Goal: Task Accomplishment & Management: Use online tool/utility

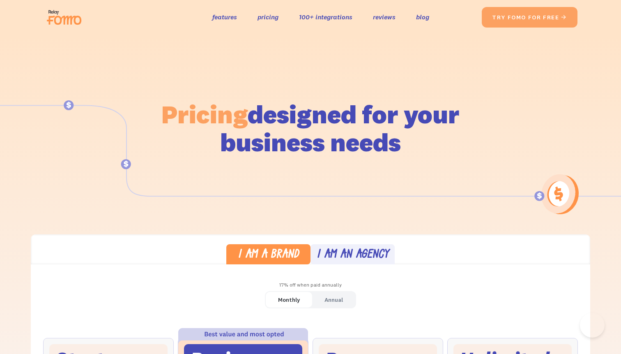
scroll to position [319, 0]
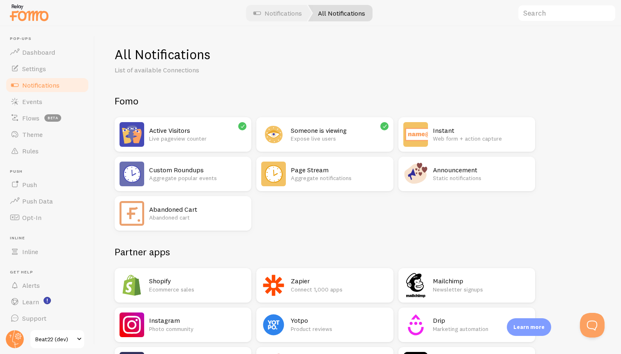
click at [46, 86] on span "Notifications" at bounding box center [40, 85] width 37 height 8
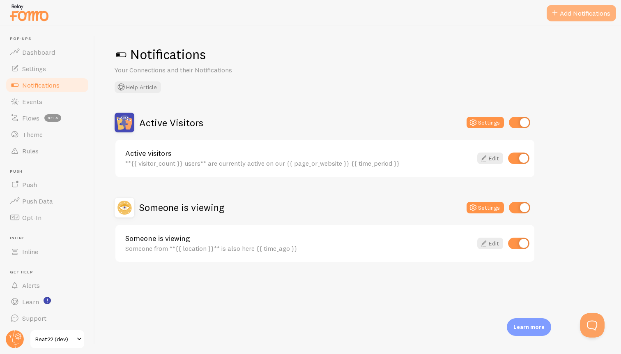
click at [559, 13] on span at bounding box center [555, 13] width 10 height 10
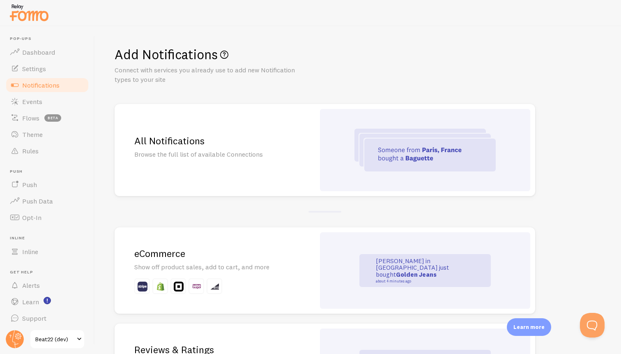
click at [310, 149] on div "All Notifications Browse the full list of available Connections" at bounding box center [215, 150] width 201 height 92
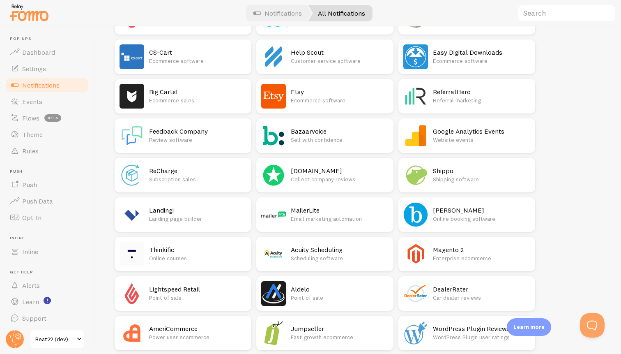
scroll to position [974, 0]
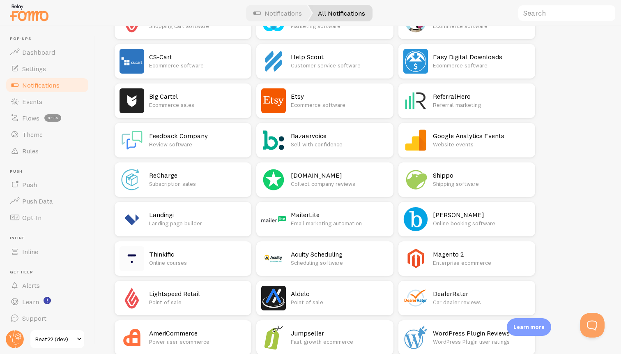
click at [466, 144] on p "Website events" at bounding box center [481, 144] width 97 height 8
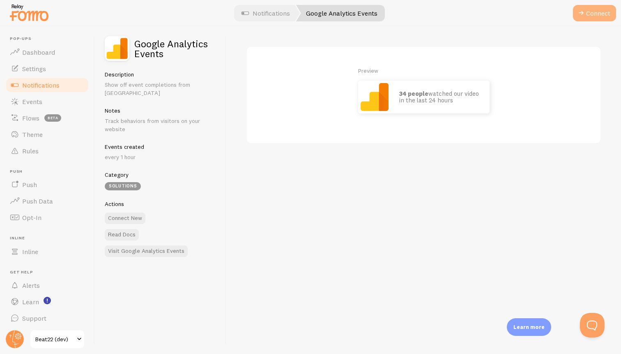
click at [600, 13] on button "Connect" at bounding box center [594, 13] width 43 height 16
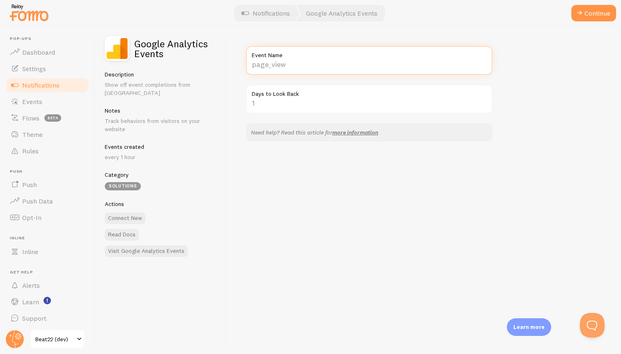
click at [282, 65] on input "Event Name" at bounding box center [369, 60] width 247 height 29
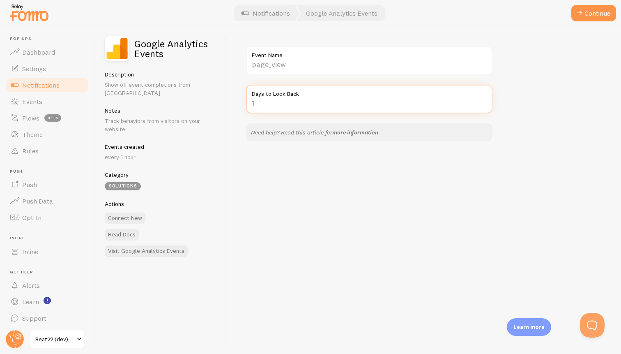
click at [299, 102] on input "Days to Look Back" at bounding box center [369, 99] width 247 height 29
click at [481, 105] on input "-1" at bounding box center [369, 99] width 247 height 29
click at [481, 105] on input "-2" at bounding box center [369, 99] width 247 height 29
click at [481, 105] on input "-3" at bounding box center [369, 99] width 247 height 29
click at [481, 105] on input "-4" at bounding box center [369, 99] width 247 height 29
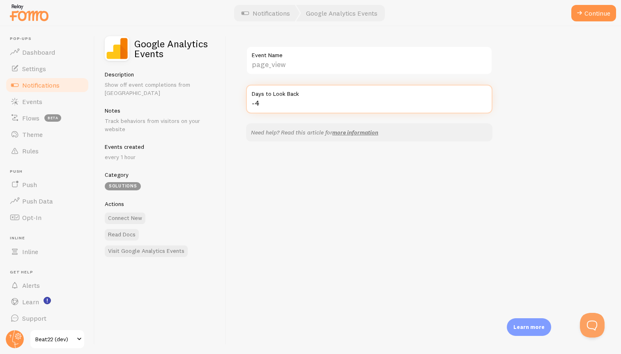
click at [484, 101] on input "-3" at bounding box center [369, 99] width 247 height 29
click at [484, 101] on input "-2" at bounding box center [369, 99] width 247 height 29
click at [484, 101] on input "-1" at bounding box center [369, 99] width 247 height 29
type input "0"
click at [484, 101] on input "0" at bounding box center [369, 99] width 247 height 29
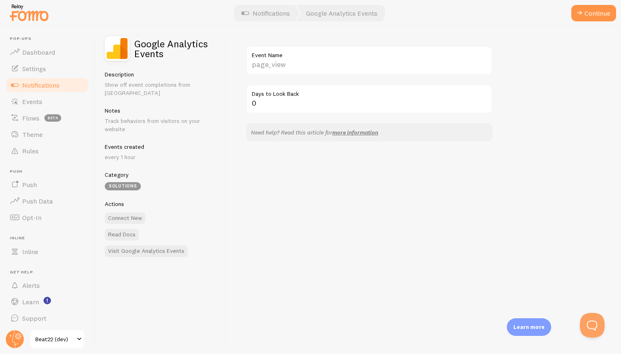
click at [365, 60] on input "Event Name" at bounding box center [369, 60] width 247 height 29
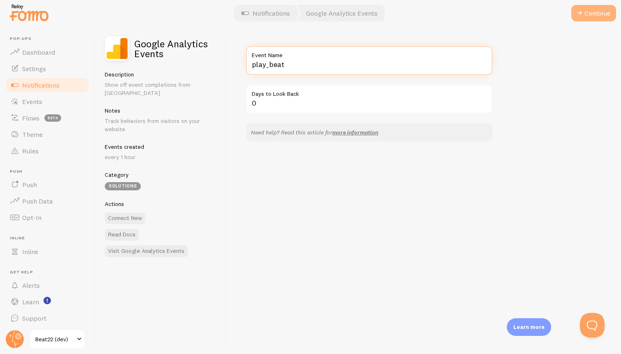
type input "play_beat"
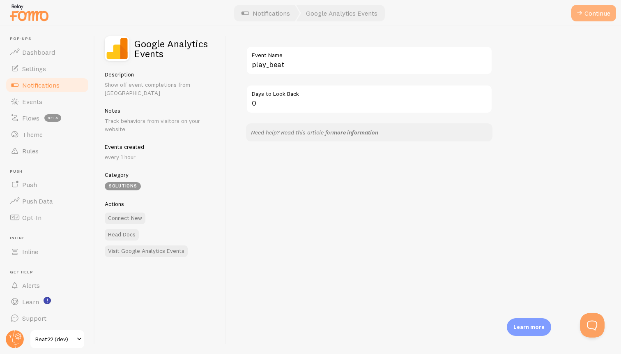
click at [586, 15] on button "Continue" at bounding box center [594, 13] width 45 height 16
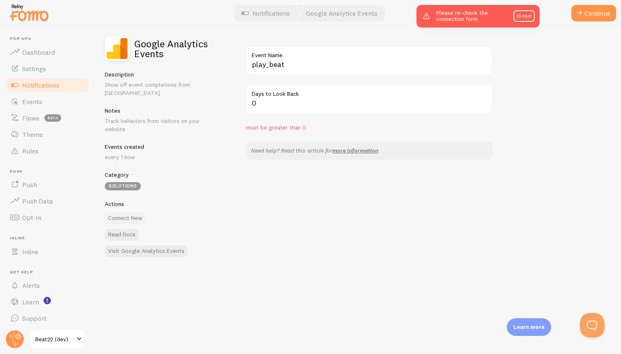
click at [126, 212] on button "Connect New" at bounding box center [125, 218] width 41 height 12
click at [522, 14] on link "close" at bounding box center [524, 16] width 21 height 12
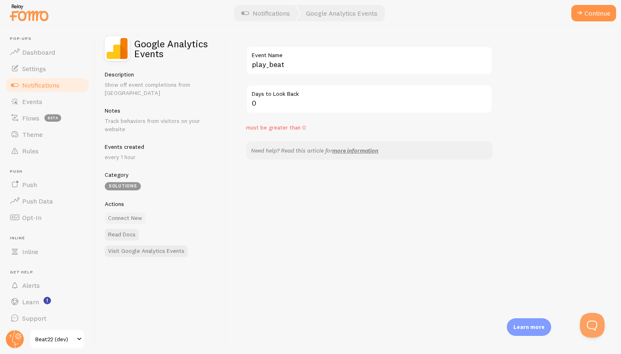
click at [126, 212] on button "Connect New" at bounding box center [125, 218] width 41 height 12
click at [282, 101] on input "0" at bounding box center [369, 99] width 247 height 29
type input "1"
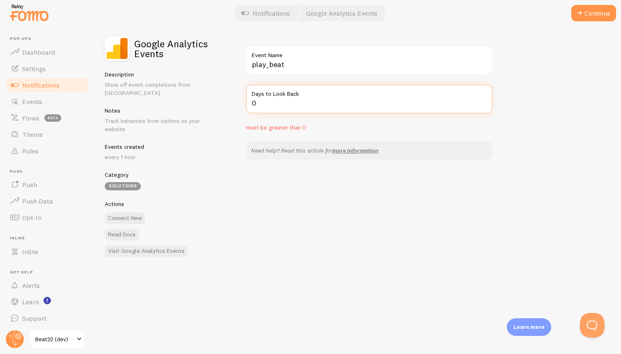
click at [484, 101] on input "1" at bounding box center [369, 99] width 247 height 29
click at [596, 13] on button "Continue" at bounding box center [594, 13] width 45 height 16
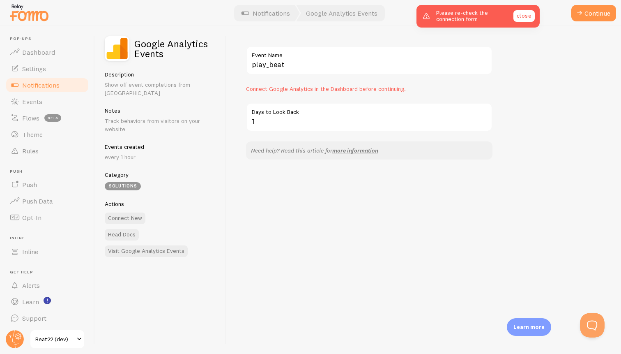
click at [529, 11] on link "close" at bounding box center [524, 16] width 21 height 12
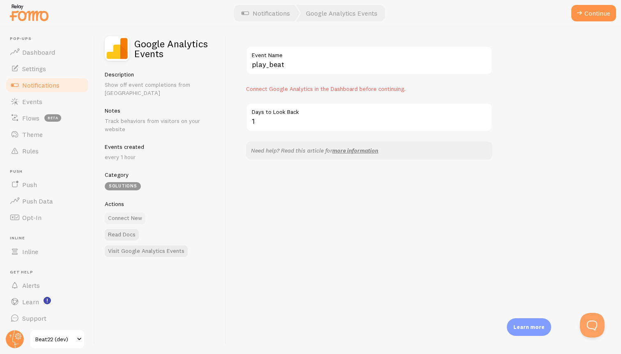
click at [132, 212] on button "Connect New" at bounding box center [125, 218] width 41 height 12
click at [118, 182] on div "Solutions" at bounding box center [123, 186] width 36 height 8
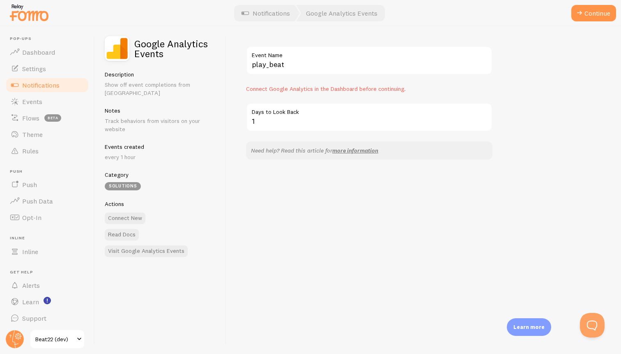
click at [111, 62] on div "Google Analytics Events Description Show off event completions from GA Notes Tr…" at bounding box center [161, 190] width 132 height 328
click at [272, 12] on link "Notifications" at bounding box center [266, 13] width 68 height 16
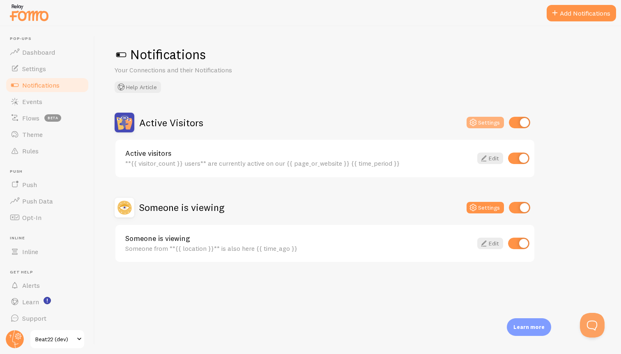
click at [481, 124] on button "Settings" at bounding box center [485, 123] width 37 height 12
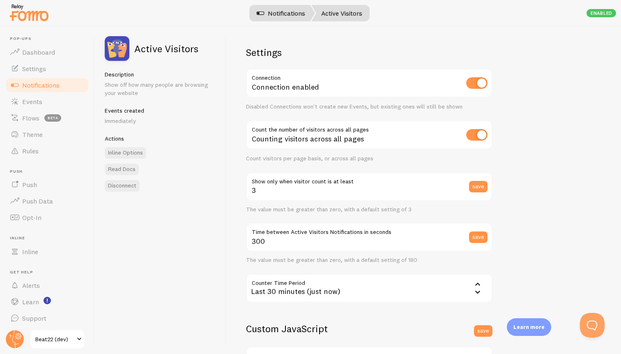
click at [277, 12] on link "Notifications" at bounding box center [281, 13] width 68 height 16
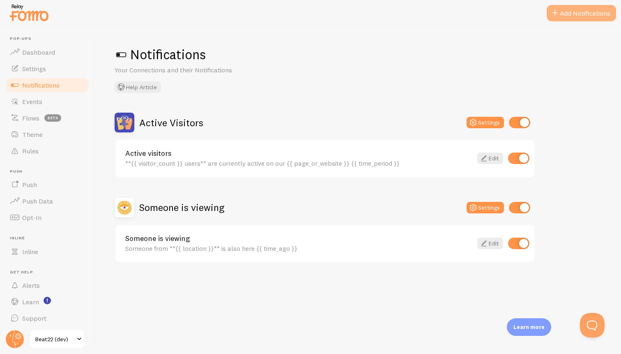
click at [573, 11] on button "Add Notifications" at bounding box center [581, 13] width 69 height 16
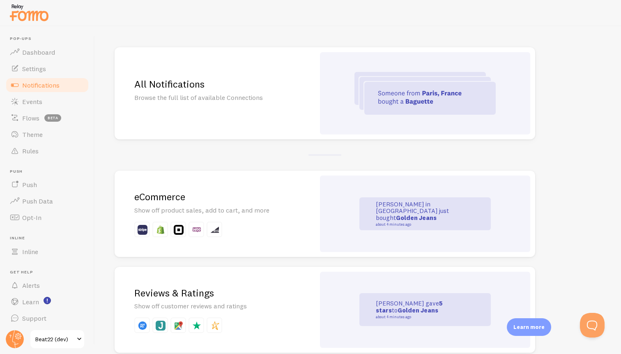
scroll to position [59, 0]
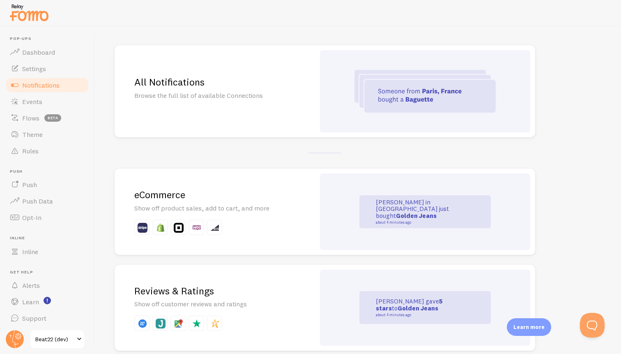
click at [273, 205] on p "Show off product sales, add to cart, and more" at bounding box center [214, 207] width 161 height 9
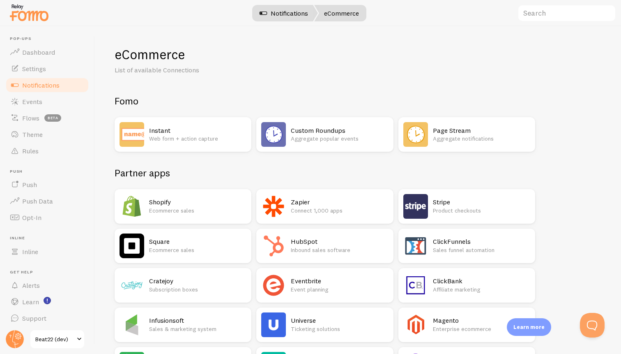
click at [291, 8] on link "Notifications" at bounding box center [284, 13] width 68 height 16
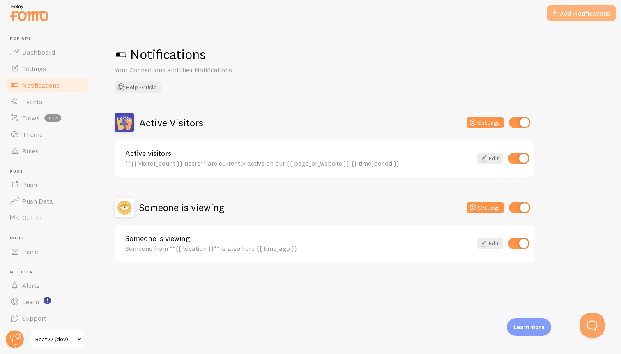
click at [582, 9] on button "Add Notifications" at bounding box center [581, 13] width 69 height 16
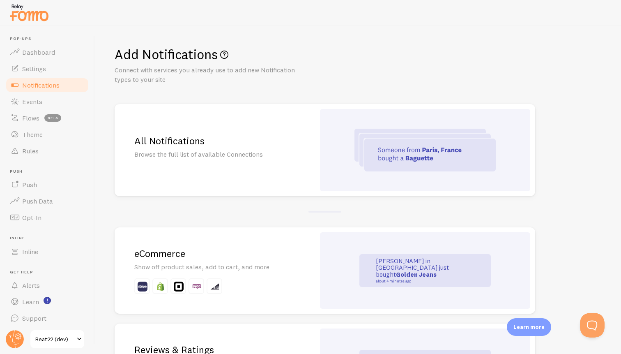
click at [254, 160] on div "All Notifications Browse the full list of available Connections" at bounding box center [215, 150] width 201 height 92
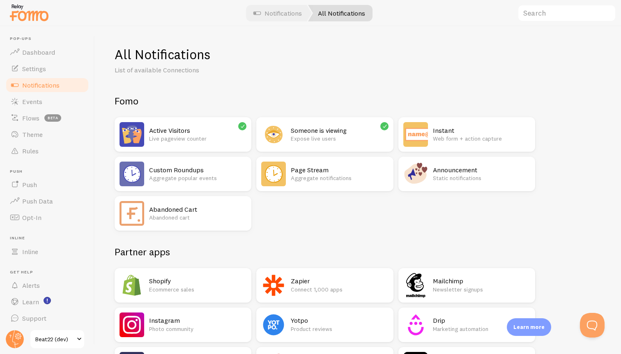
click at [244, 129] on icon at bounding box center [242, 125] width 7 height 7
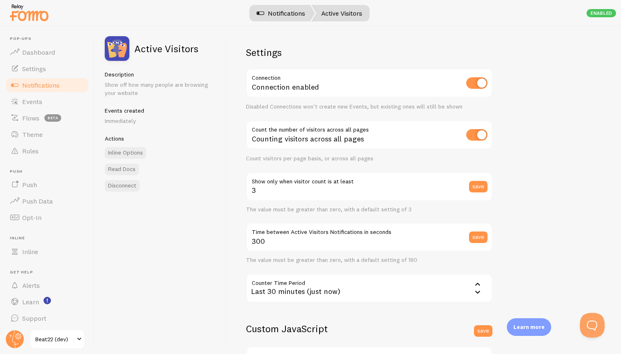
click at [284, 16] on link "Notifications" at bounding box center [281, 13] width 68 height 16
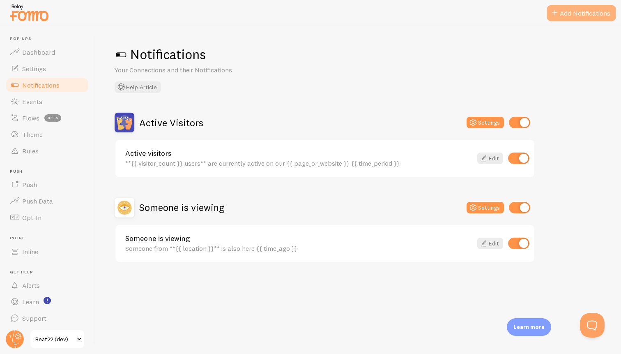
click at [586, 10] on button "Add Notifications" at bounding box center [581, 13] width 69 height 16
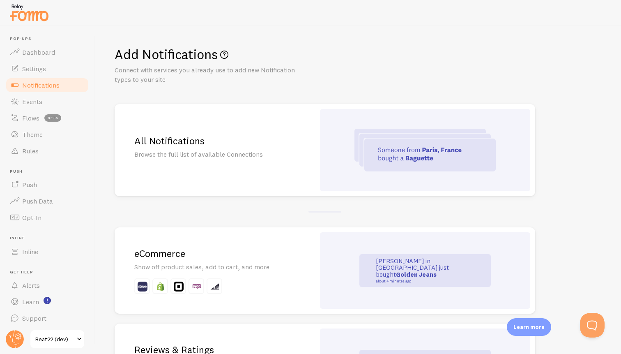
click at [279, 178] on div "All Notifications Browse the full list of available Connections" at bounding box center [215, 150] width 201 height 92
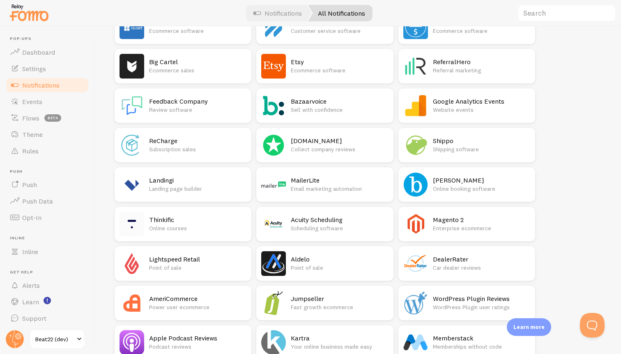
scroll to position [1026, 0]
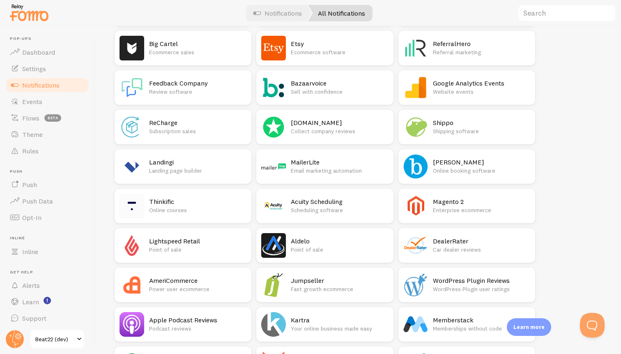
click at [453, 74] on div "Google Analytics Events Website events" at bounding box center [467, 87] width 137 height 35
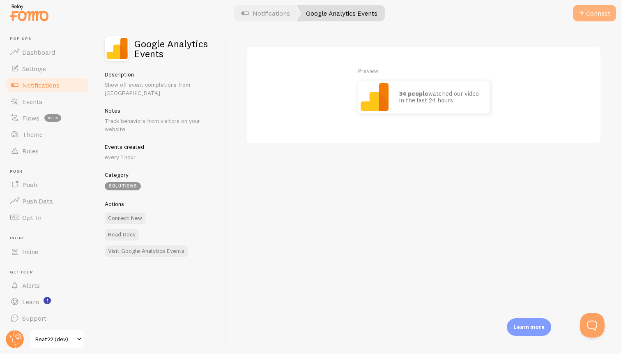
click at [587, 10] on button "Connect" at bounding box center [594, 13] width 43 height 16
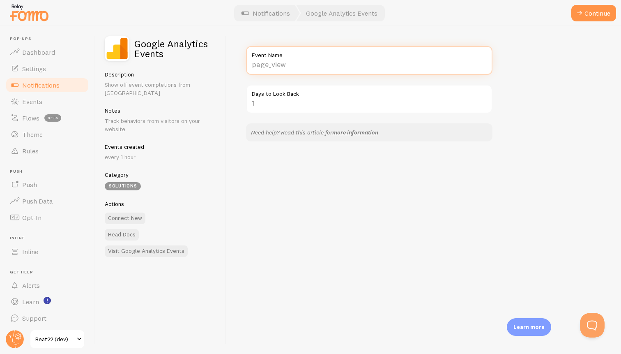
click at [382, 62] on input "Event Name" at bounding box center [369, 60] width 247 height 29
type input "page_view"
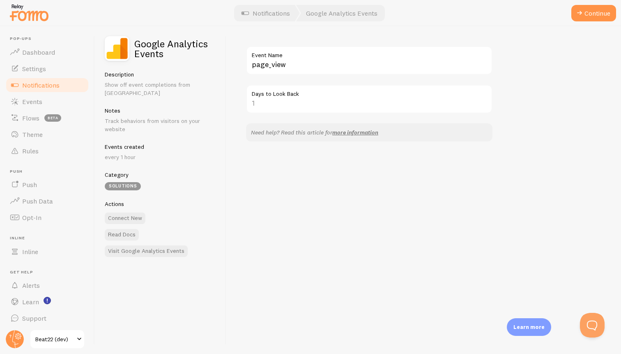
click at [380, 231] on div "page_view Event Name Days to Look Back Need help? Read this article for more in…" at bounding box center [423, 190] width 395 height 328
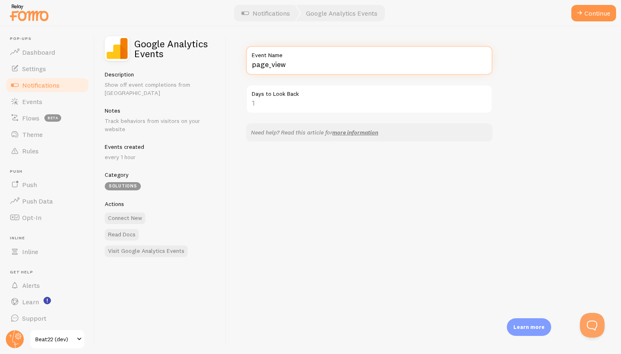
click at [301, 66] on input "page_view" at bounding box center [369, 60] width 247 height 29
type input "play_event"
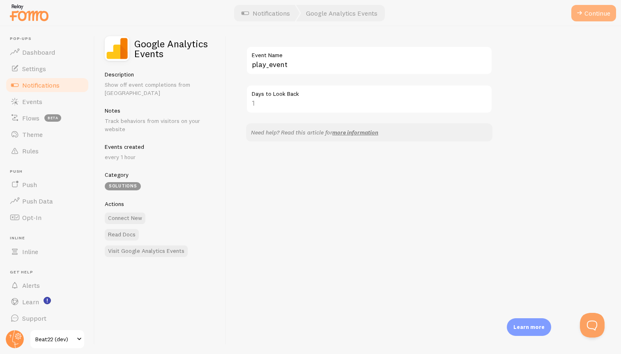
click at [604, 16] on button "Continue" at bounding box center [594, 13] width 45 height 16
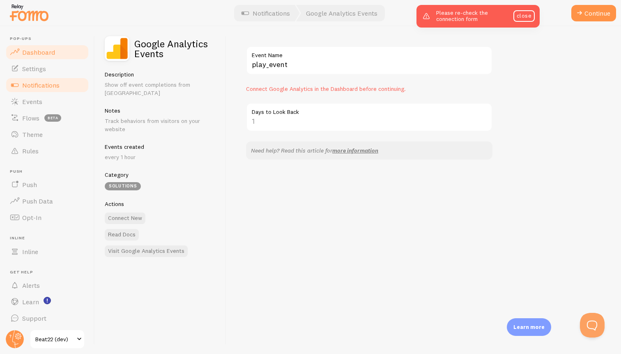
click at [39, 53] on span "Dashboard" at bounding box center [38, 52] width 33 height 8
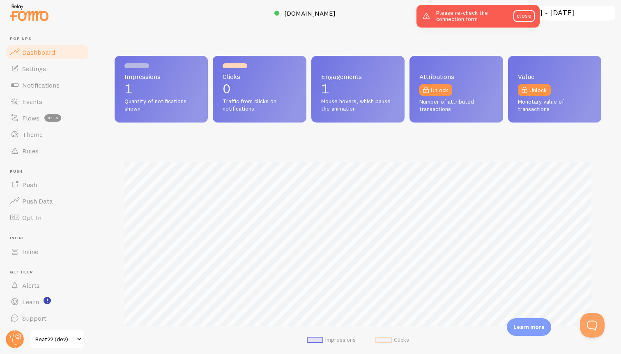
scroll to position [216, 487]
click at [524, 23] on div "Please re-check the connection form close" at bounding box center [478, 16] width 123 height 23
click at [524, 19] on link "close" at bounding box center [524, 16] width 21 height 12
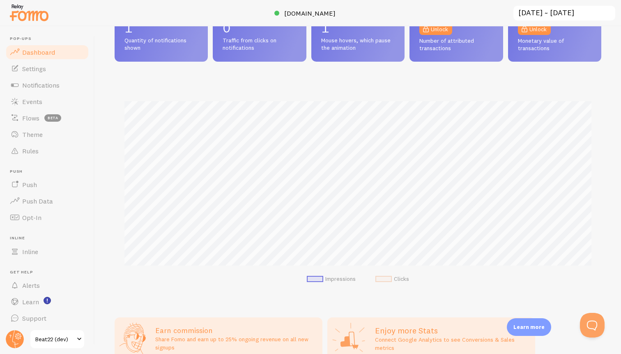
scroll to position [0, 0]
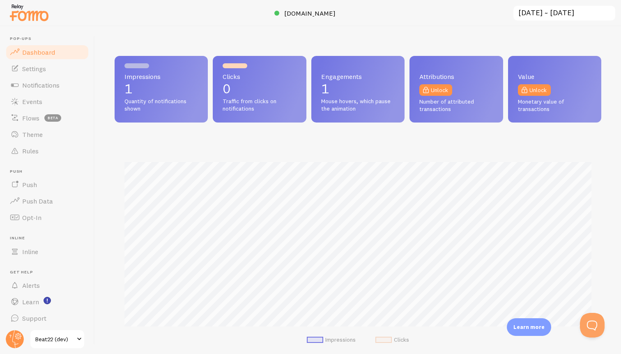
click at [180, 85] on p "1" at bounding box center [162, 88] width 74 height 13
click at [245, 87] on p "0" at bounding box center [260, 88] width 74 height 13
click at [355, 89] on p "1" at bounding box center [358, 88] width 74 height 13
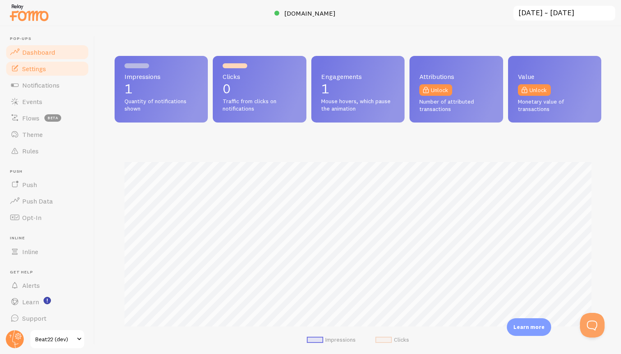
click at [60, 65] on link "Settings" at bounding box center [47, 68] width 85 height 16
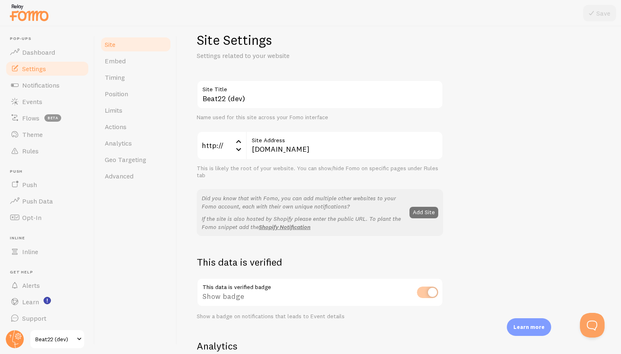
scroll to position [24, 0]
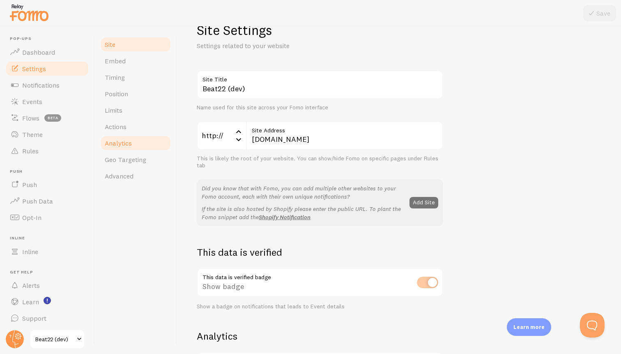
click at [144, 139] on link "Analytics" at bounding box center [136, 143] width 72 height 16
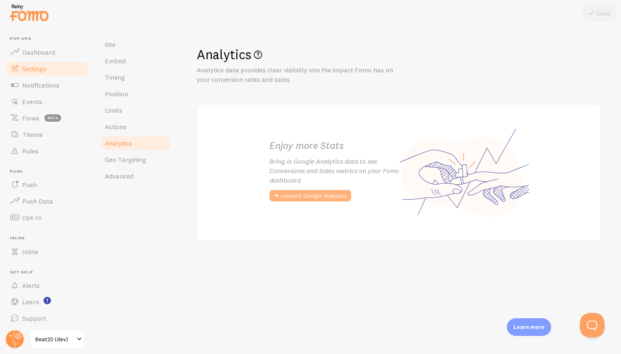
click at [293, 196] on button "connect Google Analytics" at bounding box center [311, 196] width 82 height 12
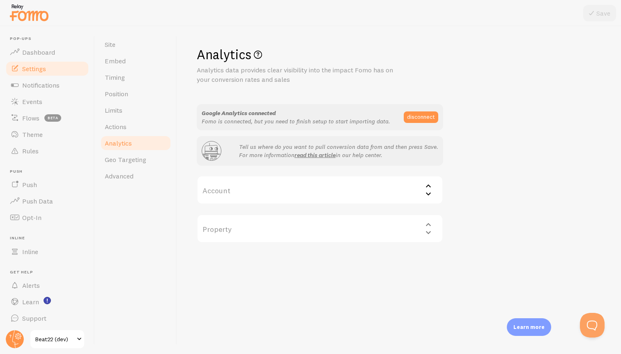
click at [302, 185] on label "Account" at bounding box center [320, 189] width 247 height 29
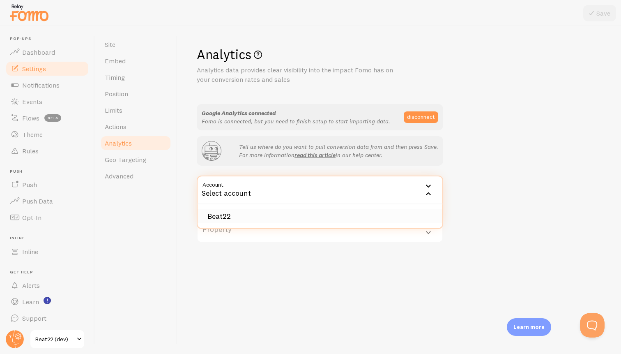
click at [292, 216] on li "Beat22" at bounding box center [320, 216] width 245 height 14
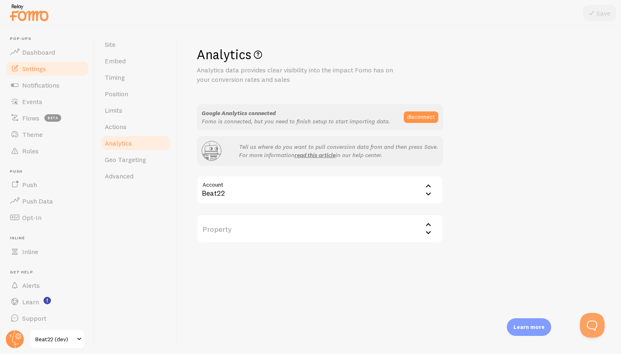
click at [316, 224] on label "Property" at bounding box center [320, 228] width 247 height 29
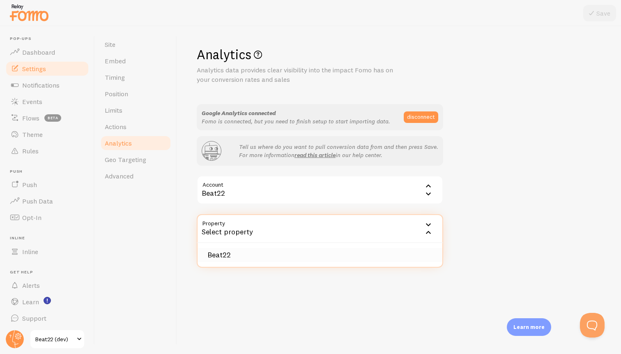
click at [307, 251] on li "Beat22" at bounding box center [320, 255] width 245 height 14
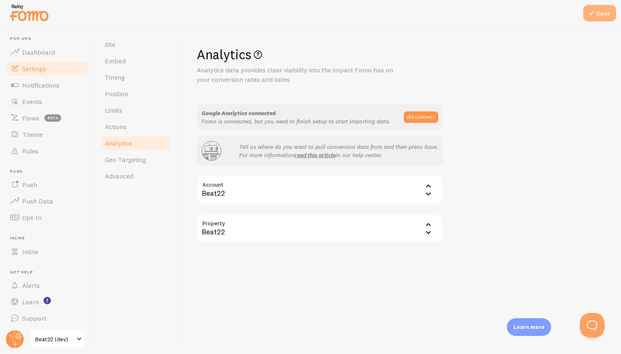
click at [596, 16] on icon at bounding box center [592, 13] width 10 height 10
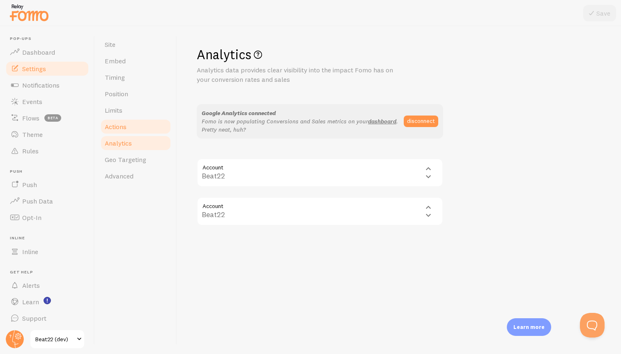
click at [133, 125] on link "Actions" at bounding box center [136, 126] width 72 height 16
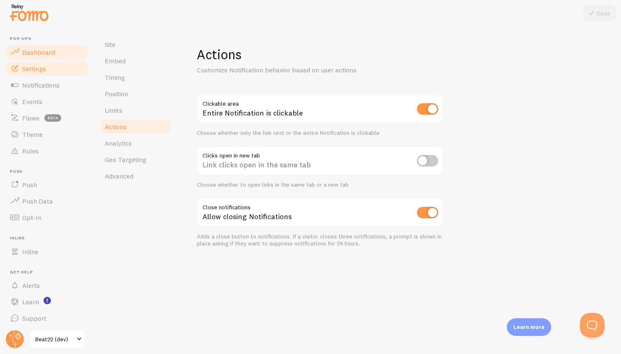
click at [37, 53] on span "Dashboard" at bounding box center [38, 52] width 33 height 8
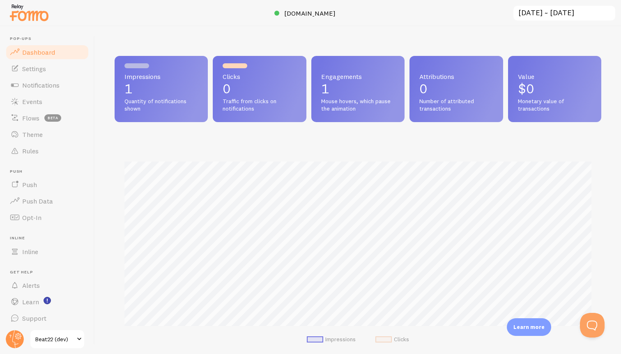
scroll to position [216, 487]
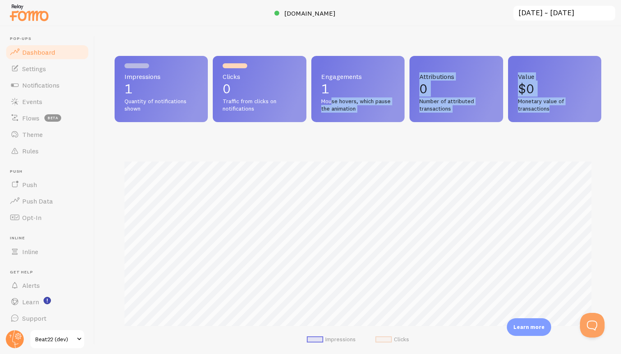
drag, startPoint x: 332, startPoint y: 100, endPoint x: 357, endPoint y: 125, distance: 35.2
click at [357, 125] on div "Impressions 1 Quantity of notifications shown Clicks 0 Traffic from clicks on n…" at bounding box center [358, 207] width 487 height 302
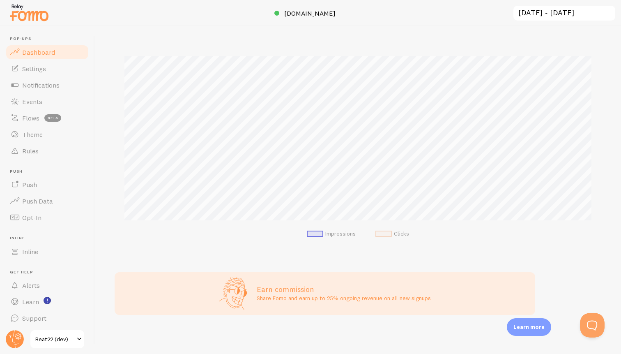
scroll to position [0, 0]
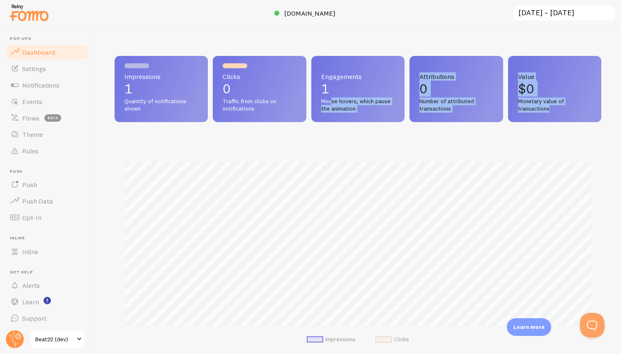
click at [44, 17] on img at bounding box center [29, 12] width 41 height 21
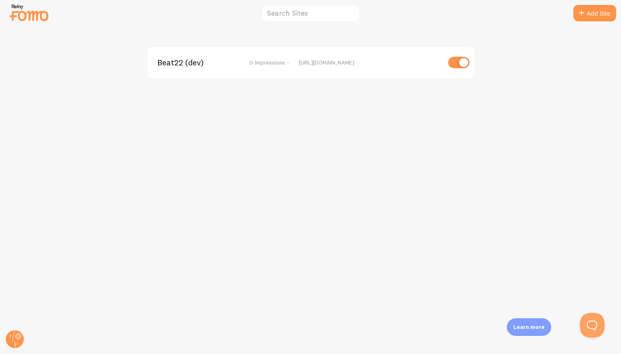
click at [176, 63] on span "Beat22 (dev)" at bounding box center [190, 62] width 66 height 7
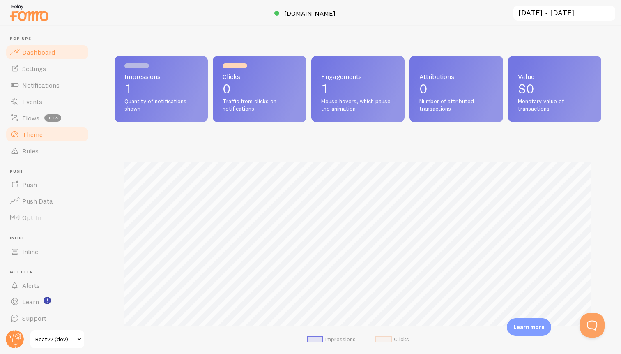
scroll to position [216, 487]
click at [45, 90] on link "Notifications" at bounding box center [47, 85] width 85 height 16
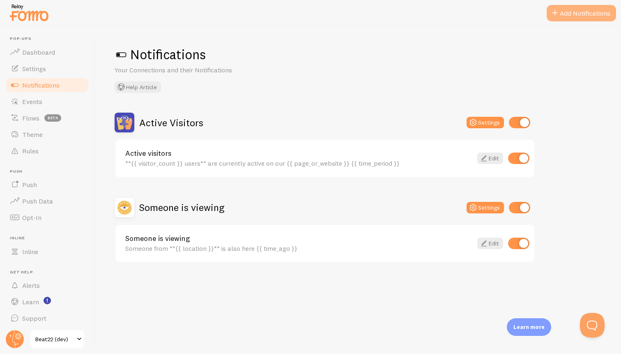
click at [559, 14] on span at bounding box center [555, 13] width 10 height 10
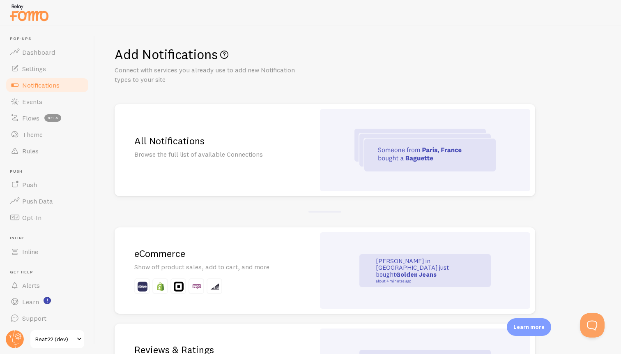
click at [293, 174] on div "All Notifications Browse the full list of available Connections" at bounding box center [215, 150] width 201 height 92
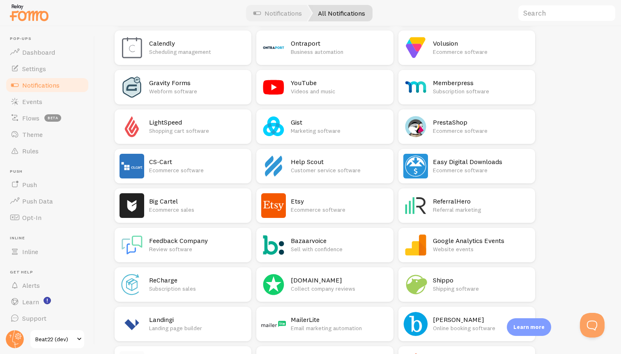
scroll to position [882, 0]
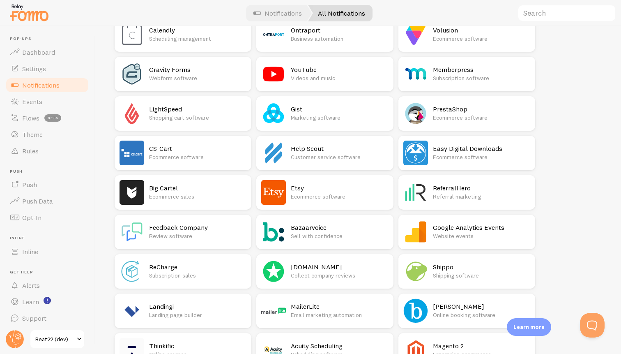
click at [449, 236] on p "Website events" at bounding box center [481, 236] width 97 height 8
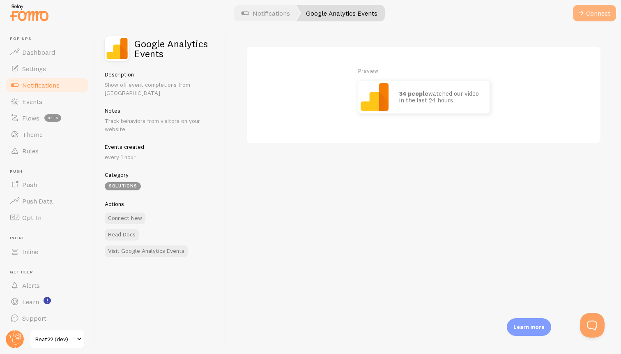
click at [593, 15] on button "Connect" at bounding box center [594, 13] width 43 height 16
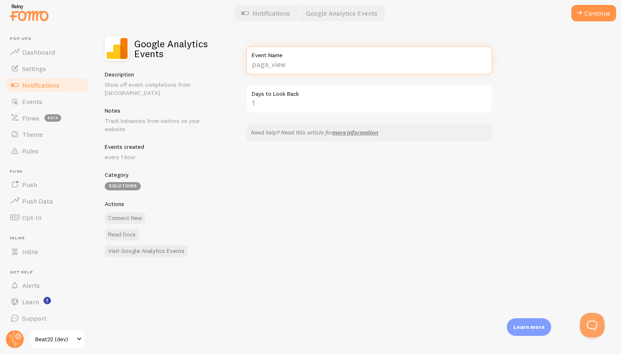
click at [307, 66] on input "Event Name" at bounding box center [369, 60] width 247 height 29
type input "play_beat"
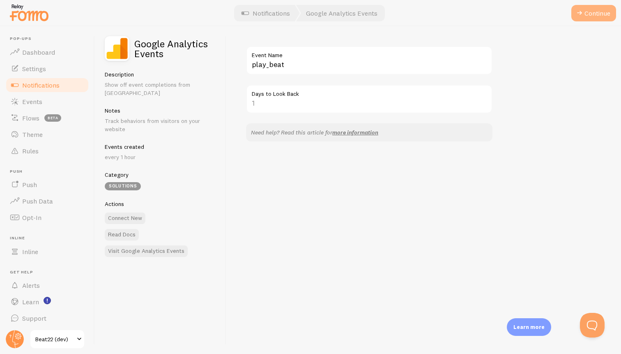
click at [583, 16] on span at bounding box center [580, 13] width 10 height 10
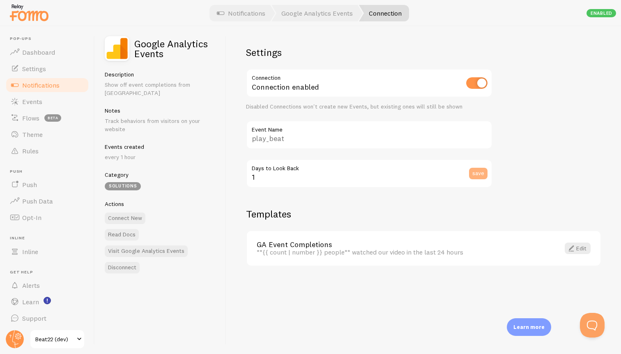
click at [480, 177] on button "save" at bounding box center [478, 174] width 18 height 12
drag, startPoint x: 110, startPoint y: 148, endPoint x: 139, endPoint y: 148, distance: 29.2
click at [139, 153] on p "every 1 hour" at bounding box center [160, 157] width 111 height 8
click at [30, 88] on span "Notifications" at bounding box center [40, 85] width 37 height 8
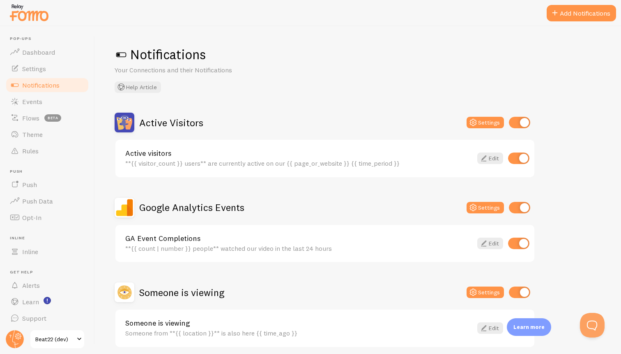
scroll to position [33, 0]
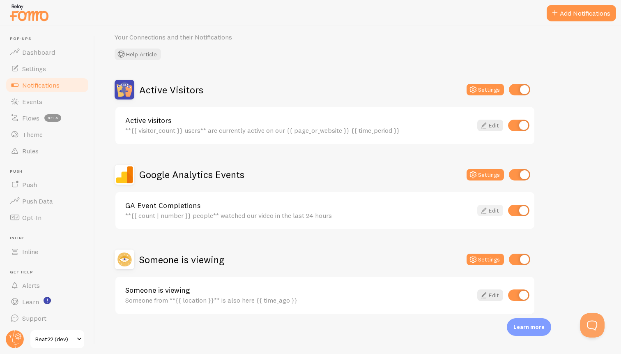
click at [490, 210] on link "Edit" at bounding box center [491, 211] width 26 height 12
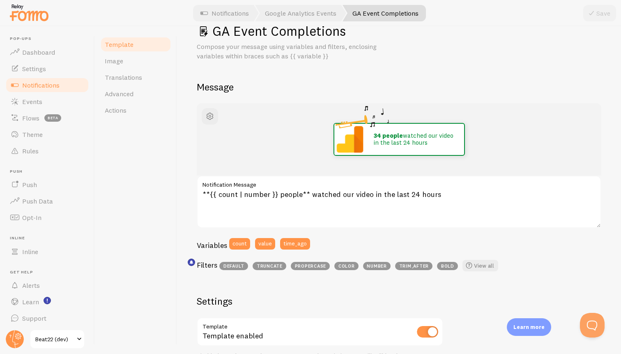
scroll to position [26, 0]
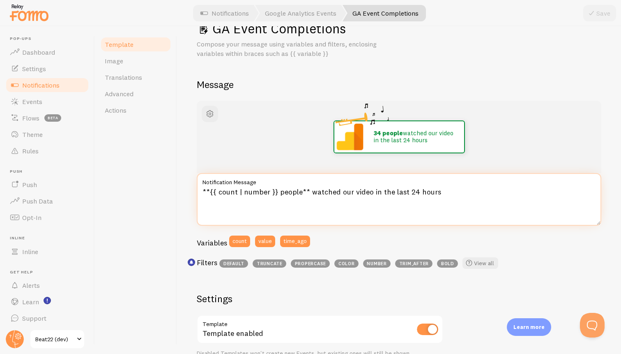
click at [432, 199] on textarea "**{{ count | number }} people** watched our video in the last 24 hours" at bounding box center [399, 199] width 405 height 53
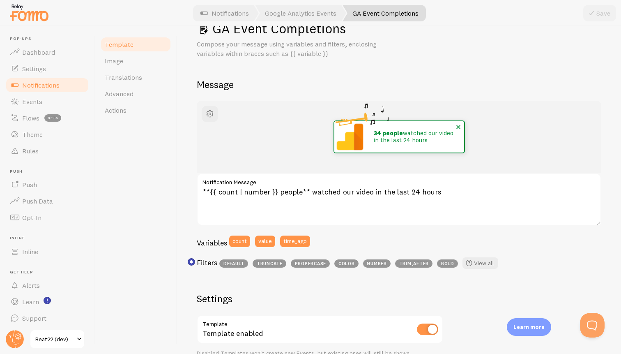
click at [347, 139] on img at bounding box center [350, 136] width 31 height 31
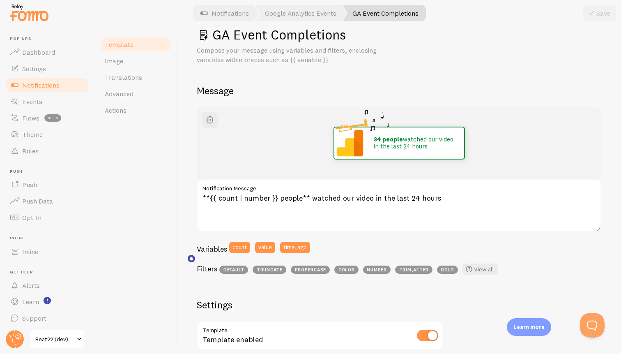
scroll to position [30, 0]
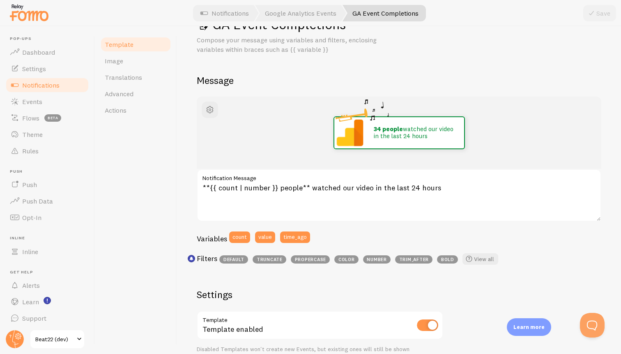
click at [448, 259] on span "bold" at bounding box center [447, 259] width 21 height 8
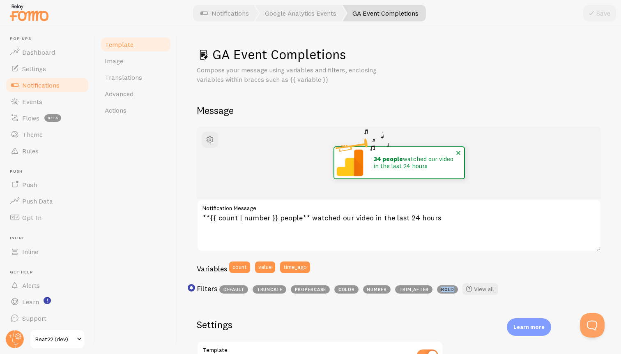
click at [349, 164] on img at bounding box center [350, 162] width 31 height 31
drag, startPoint x: 349, startPoint y: 164, endPoint x: 372, endPoint y: 164, distance: 22.6
click at [371, 164] on div "34 people watched our video in the last 24 hours" at bounding box center [400, 162] width 132 height 33
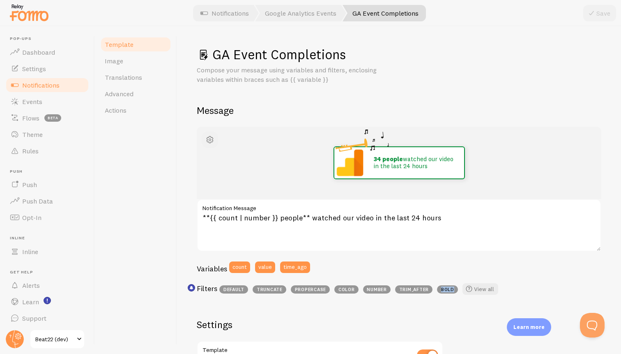
click at [208, 138] on span "button" at bounding box center [210, 140] width 10 height 10
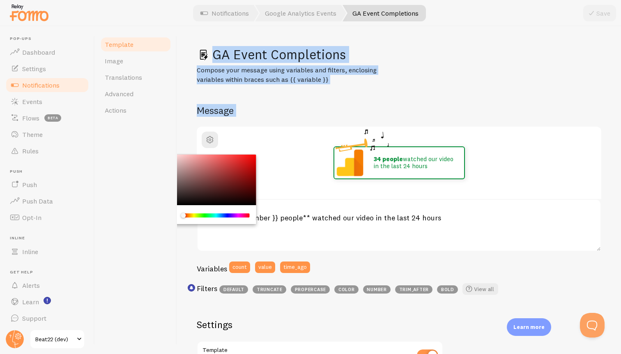
drag, startPoint x: 213, startPoint y: 177, endPoint x: 111, endPoint y: 143, distance: 107.1
click at [111, 143] on div "Template Image Translations Advanced Actions GA Event Completions Compose your …" at bounding box center [358, 190] width 526 height 328
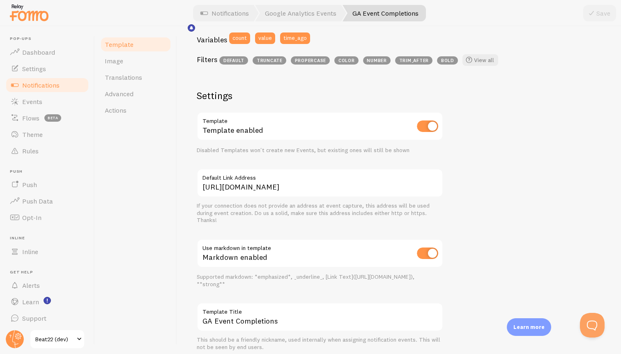
scroll to position [260, 0]
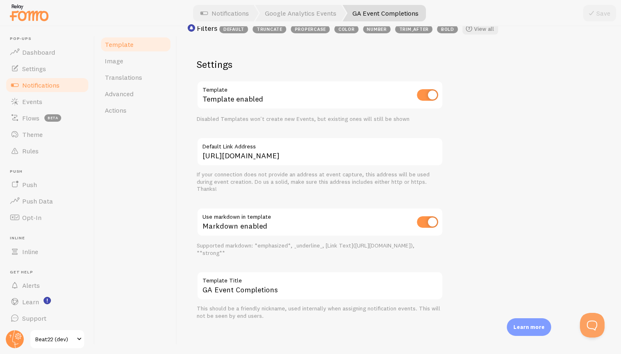
click at [291, 226] on div "Markdown enabled" at bounding box center [320, 223] width 247 height 30
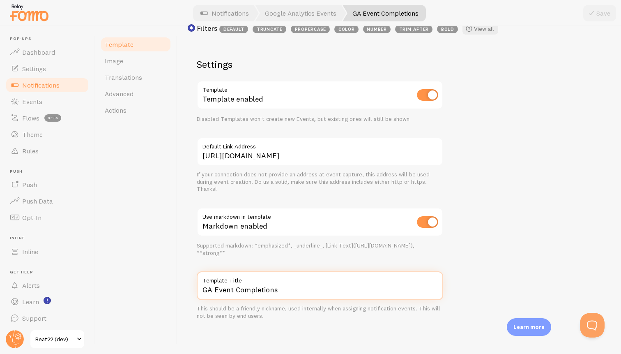
click at [250, 285] on input "GA Event Completions" at bounding box center [320, 285] width 247 height 29
click at [321, 285] on input "GA Event Completions" at bounding box center [320, 285] width 247 height 29
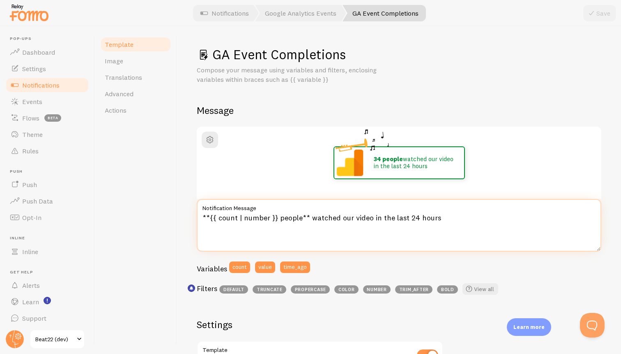
click at [263, 217] on textarea "**{{ count | number }} people** watched our video in the last 24 hours" at bounding box center [399, 225] width 405 height 53
click at [315, 219] on textarea "**{{ count | number }} people** watched our video in the last 24 hours" at bounding box center [399, 225] width 405 height 53
drag, startPoint x: 423, startPoint y: 219, endPoint x: 194, endPoint y: 219, distance: 229.3
click at [194, 219] on div "GA Event Completions Compose your message using variables and filters, enclosin…" at bounding box center [399, 190] width 444 height 328
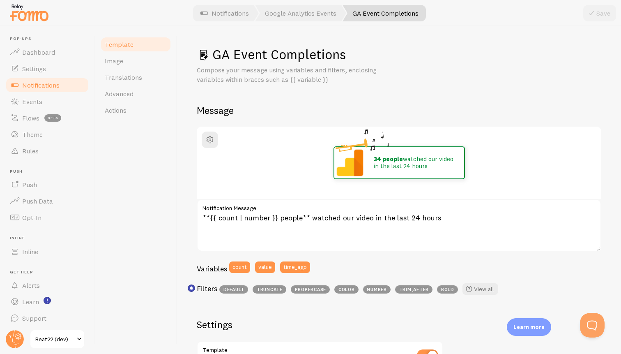
click at [438, 210] on label "Notification Message" at bounding box center [399, 206] width 405 height 14
click at [438, 210] on textarea "**{{ count | number }} people** watched our video in the last 24 hours" at bounding box center [399, 225] width 405 height 53
click at [339, 251] on div "**{{ count | number }} people** watched our video in the last 24 hours Notifica…" at bounding box center [399, 225] width 405 height 53
click at [357, 165] on img at bounding box center [350, 162] width 31 height 31
drag, startPoint x: 357, startPoint y: 165, endPoint x: 413, endPoint y: 211, distance: 72.7
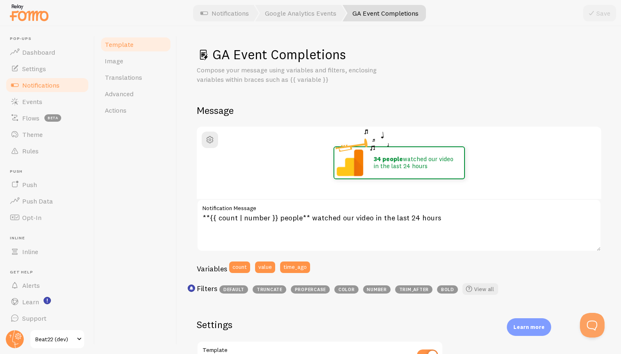
click at [415, 211] on div "34 people watched our video in the last 24 hours **{{ count | number }} people*…" at bounding box center [399, 213] width 405 height 172
drag, startPoint x: 216, startPoint y: 56, endPoint x: 355, endPoint y: 81, distance: 141.1
click at [355, 81] on div "GA Event Completions Compose your message using variables and filters, enclosin…" at bounding box center [399, 65] width 405 height 38
click at [355, 81] on p "Compose your message using variables and filters, enclosing variables within br…" at bounding box center [295, 74] width 197 height 19
drag, startPoint x: 355, startPoint y: 81, endPoint x: 254, endPoint y: 51, distance: 106.1
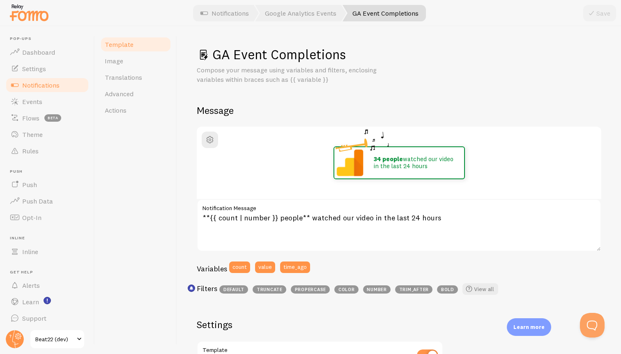
click at [254, 51] on div "GA Event Completions Compose your message using variables and filters, enclosin…" at bounding box center [399, 65] width 405 height 38
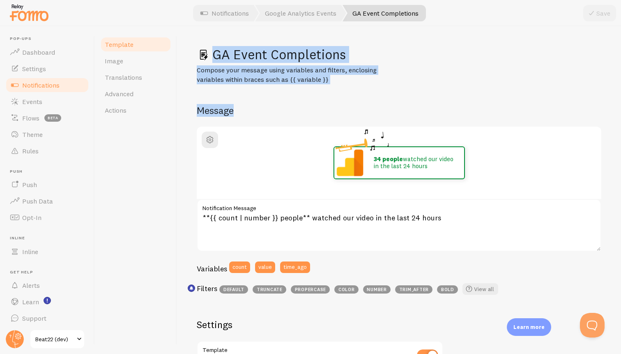
drag, startPoint x: 206, startPoint y: 58, endPoint x: 321, endPoint y: 113, distance: 127.7
click at [321, 113] on div "GA Event Completions Compose your message using variables and filters, enclosin…" at bounding box center [399, 312] width 405 height 533
click at [321, 113] on h2 "Message" at bounding box center [399, 110] width 405 height 13
drag, startPoint x: 337, startPoint y: 87, endPoint x: 200, endPoint y: 40, distance: 144.5
click at [200, 40] on div "GA Event Completions Compose your message using variables and filters, enclosin…" at bounding box center [399, 190] width 444 height 328
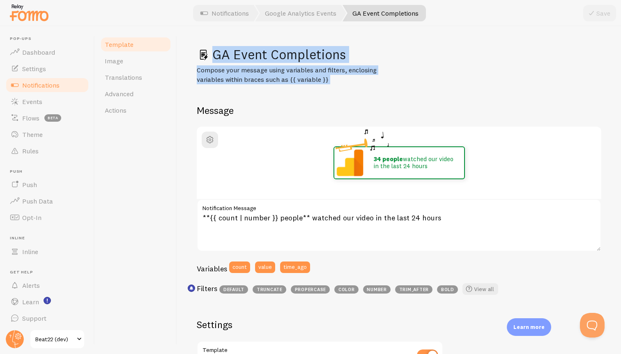
click at [406, 77] on div "Compose your message using variables and filters, enclosing variables within br…" at bounding box center [399, 74] width 405 height 19
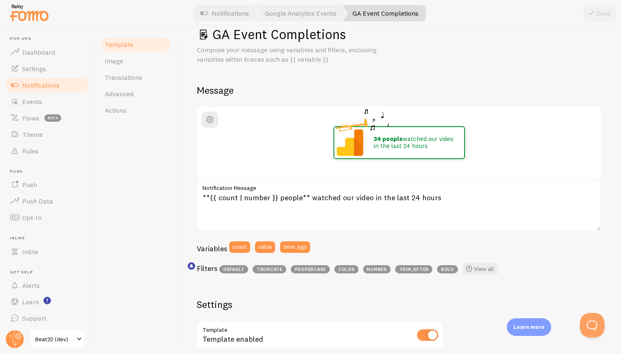
scroll to position [23, 0]
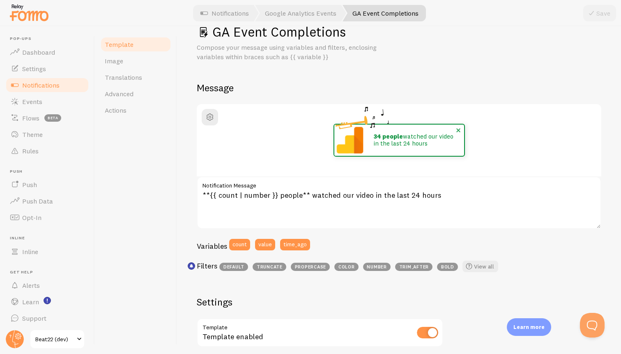
click at [353, 142] on img at bounding box center [350, 140] width 31 height 31
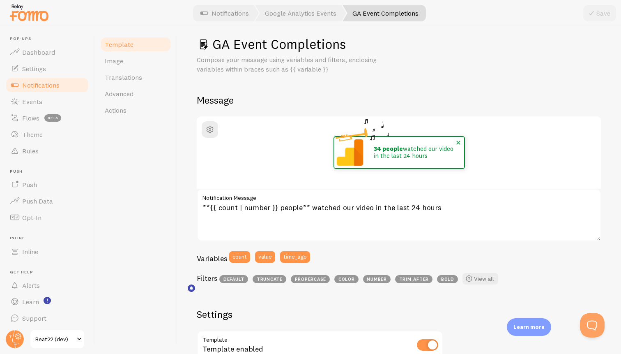
scroll to position [0, 0]
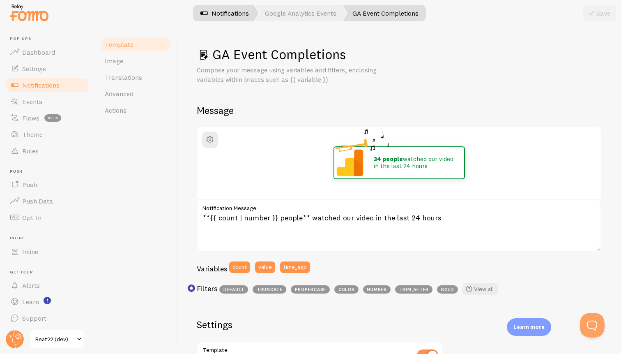
click at [224, 16] on link "Notifications" at bounding box center [225, 13] width 68 height 16
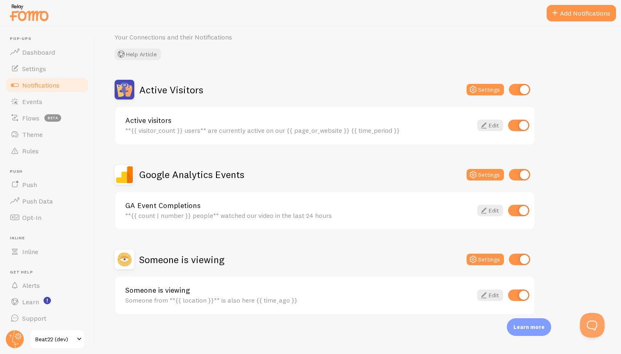
scroll to position [33, 0]
click at [486, 170] on button "Settings" at bounding box center [485, 175] width 37 height 12
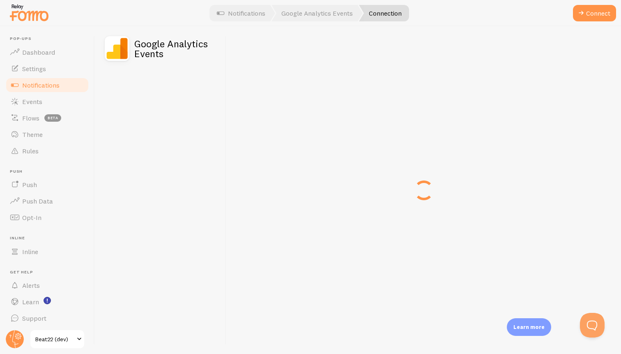
click at [486, 170] on div at bounding box center [423, 190] width 395 height 328
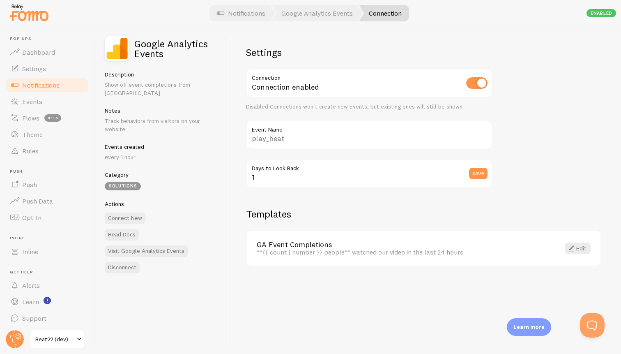
click at [564, 138] on div "Settings Connection Connection enabled Disabled Connections won't create new Ev…" at bounding box center [423, 190] width 395 height 328
click at [582, 250] on link "Edit" at bounding box center [578, 248] width 26 height 12
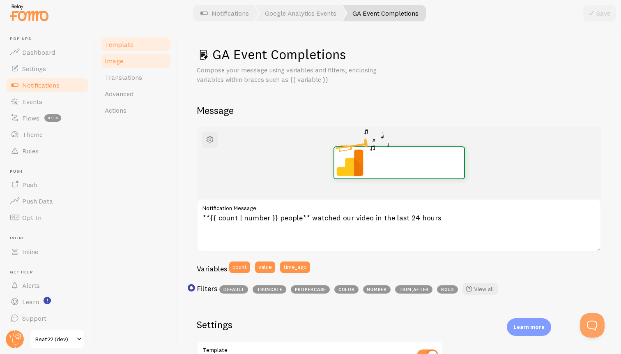
click at [119, 58] on span "Image" at bounding box center [114, 61] width 18 height 8
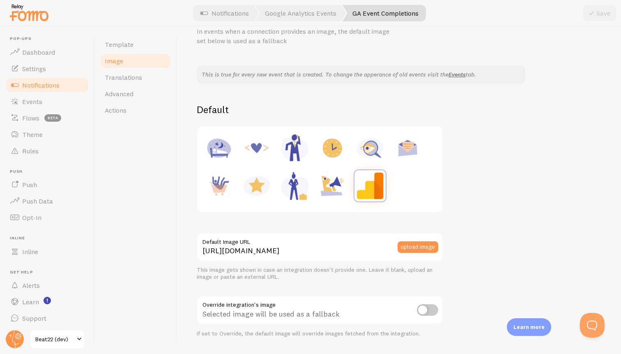
scroll to position [53, 0]
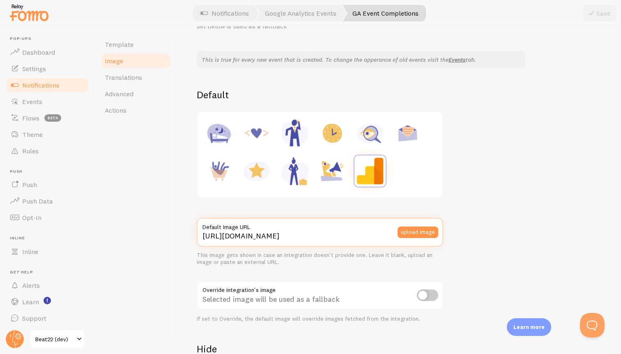
click at [304, 235] on input "https://fomo.com/images/widget/template_defaults/integrations/google_analytics_…" at bounding box center [320, 232] width 247 height 29
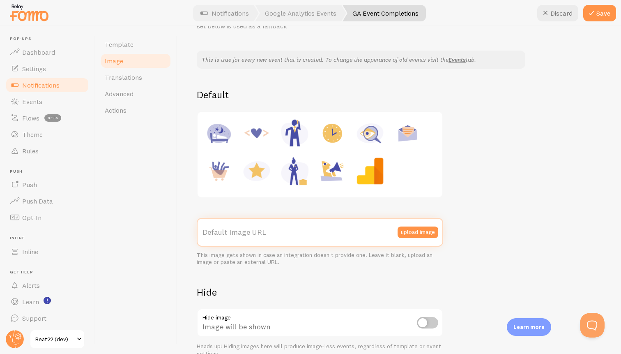
paste input "https://ip-dev.s3.ap-south-1.amazonaws.com/12345.png"
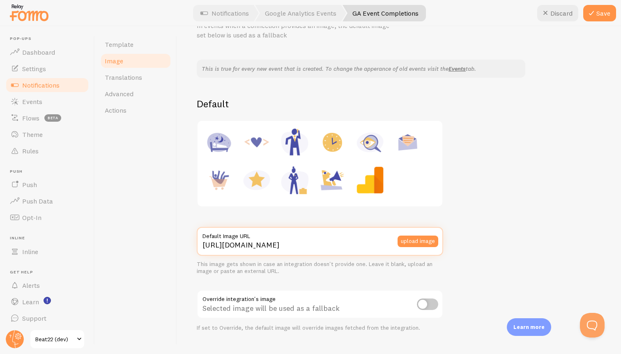
scroll to position [43, 0]
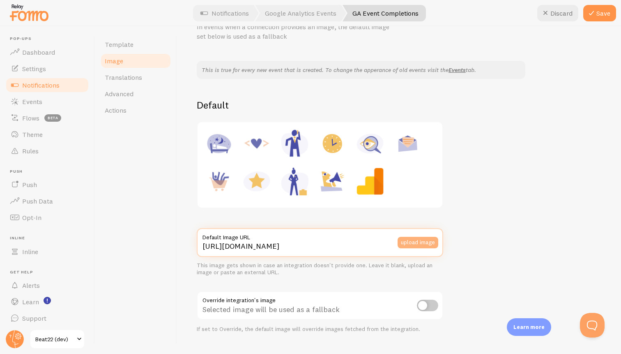
type input "https://ip-dev.s3.ap-south-1.amazonaws.com/12345.png"
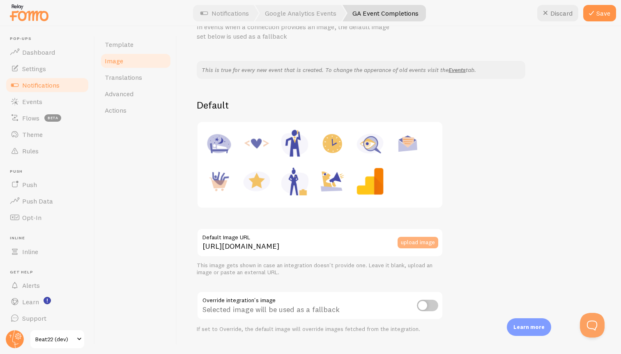
click at [426, 242] on button "upload image" at bounding box center [418, 243] width 41 height 12
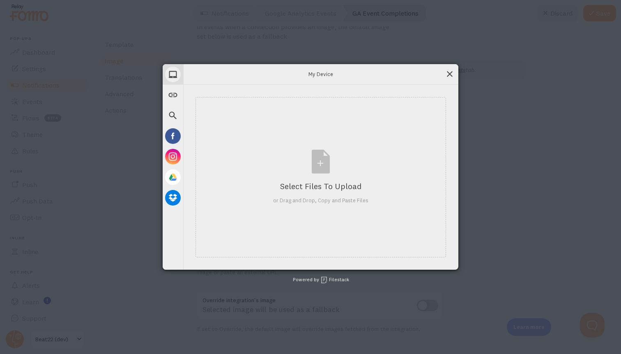
click at [447, 74] on span at bounding box center [449, 73] width 9 height 9
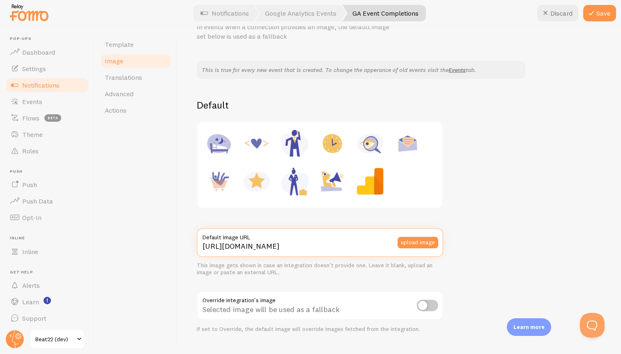
click at [386, 249] on input "https://ip-dev.s3.ap-south-1.amazonaws.com/12345.png" at bounding box center [320, 242] width 247 height 29
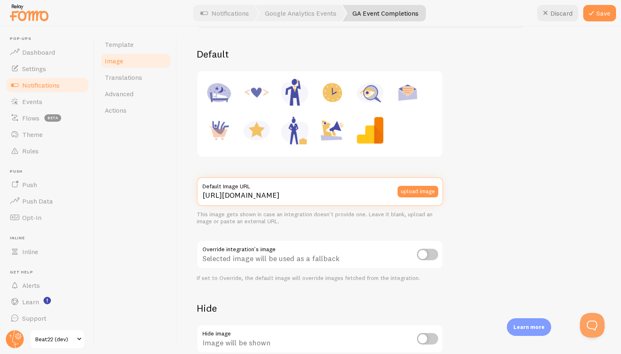
scroll to position [0, 0]
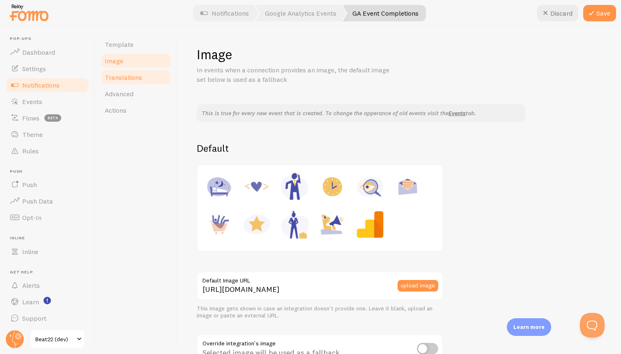
click at [144, 72] on link "Translations" at bounding box center [136, 77] width 72 height 16
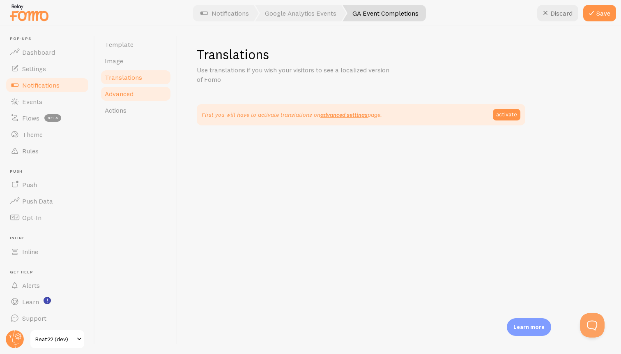
click at [132, 91] on span "Advanced" at bounding box center [119, 94] width 29 height 8
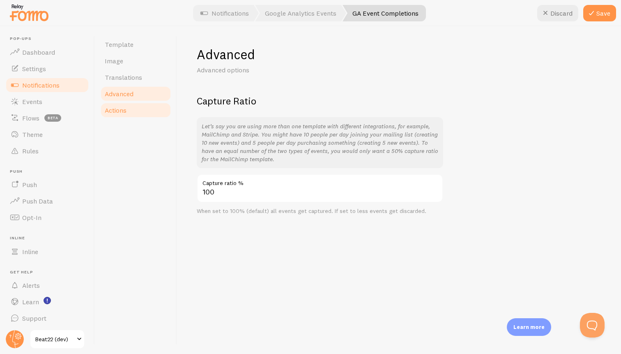
click at [138, 109] on link "Actions" at bounding box center [136, 110] width 72 height 16
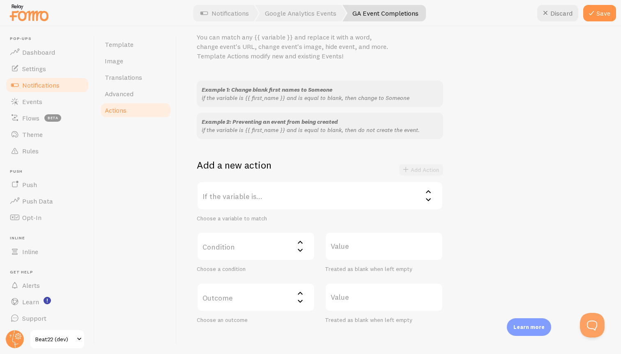
scroll to position [49, 0]
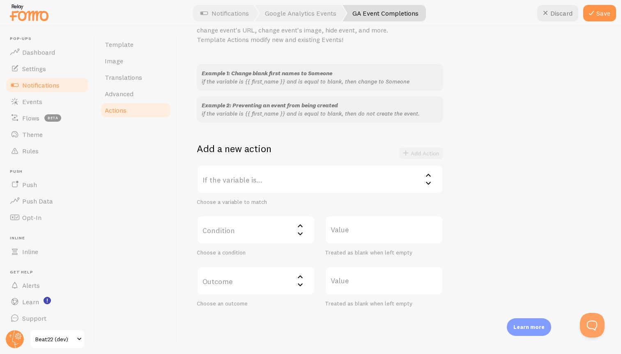
click at [293, 168] on label "If the variable is..." at bounding box center [320, 179] width 247 height 29
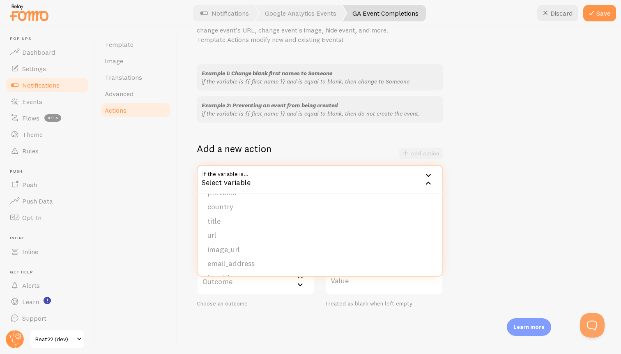
scroll to position [83, 0]
click at [251, 264] on li "value" at bounding box center [320, 264] width 245 height 14
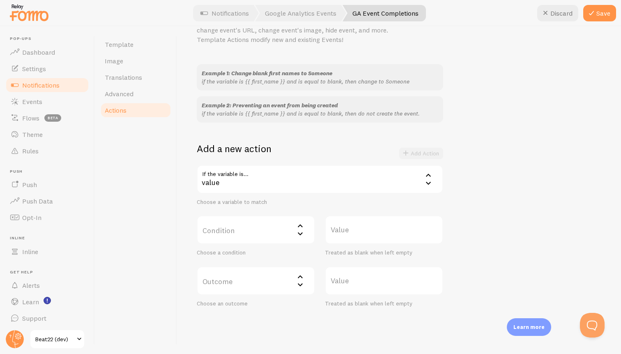
click at [263, 229] on label "Condition" at bounding box center [256, 229] width 118 height 29
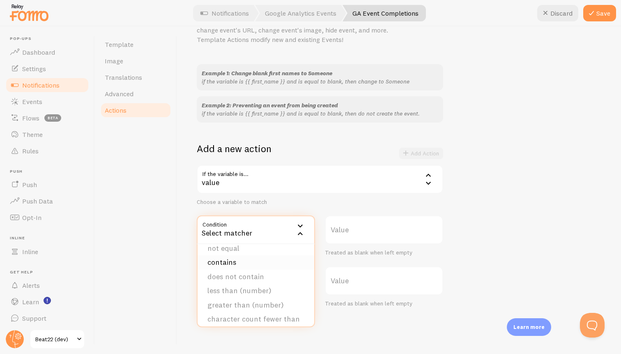
scroll to position [0, 0]
click at [311, 200] on div "Choose a variable to match" at bounding box center [320, 201] width 247 height 7
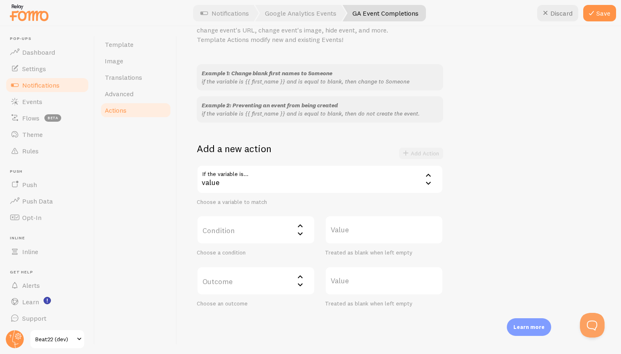
click at [343, 185] on div "value" at bounding box center [320, 179] width 247 height 29
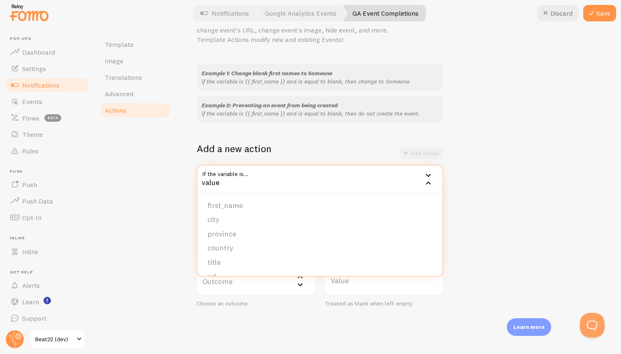
click at [167, 193] on div "Template Image Translations Advanced Actions" at bounding box center [136, 190] width 82 height 328
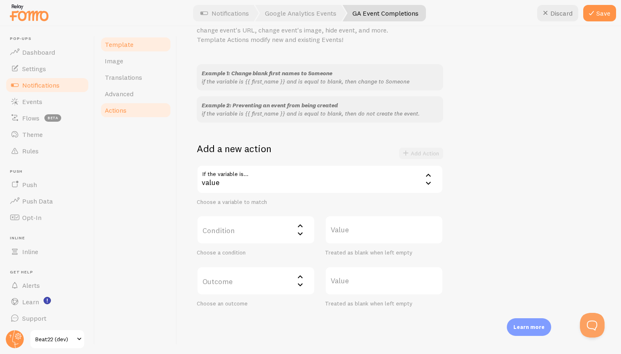
click at [150, 39] on link "Template" at bounding box center [136, 44] width 72 height 16
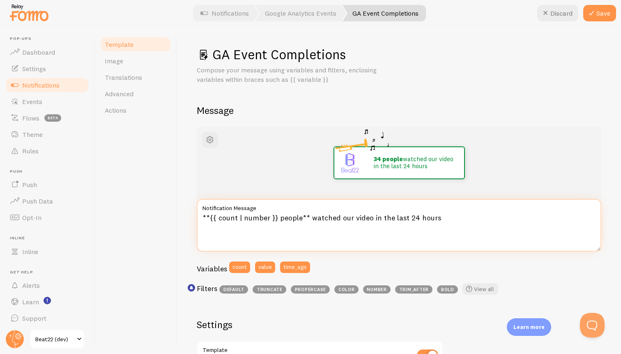
click at [444, 217] on textarea "**{{ count | number }} people** watched our video in the last 24 hours" at bounding box center [399, 225] width 405 height 53
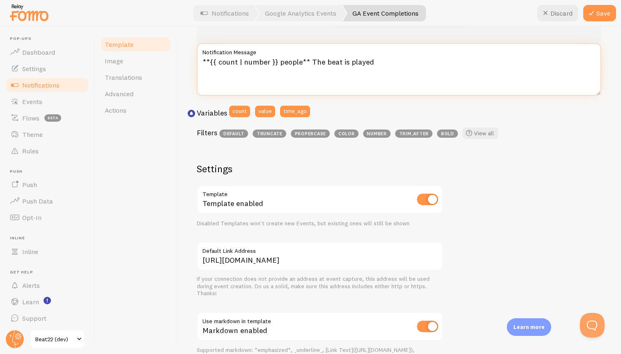
scroll to position [116, 0]
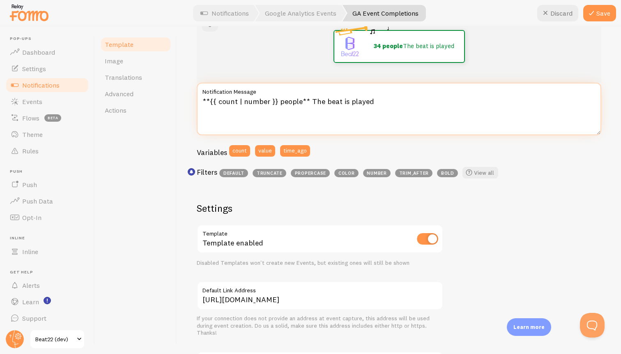
type textarea "**{{ count | number }} people** The beat is played"
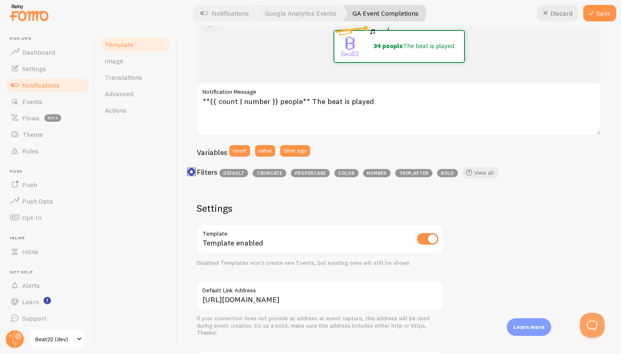
click at [192, 172] on icon "<p>Use filters like | propercase to change CITY to City in your templates</p>" at bounding box center [192, 172] width 4 height 4
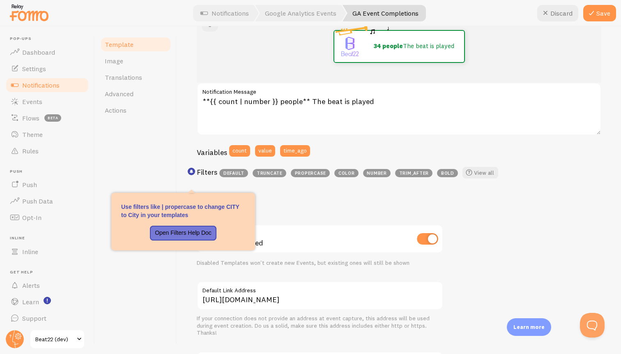
click at [321, 207] on h2 "Settings" at bounding box center [320, 208] width 247 height 13
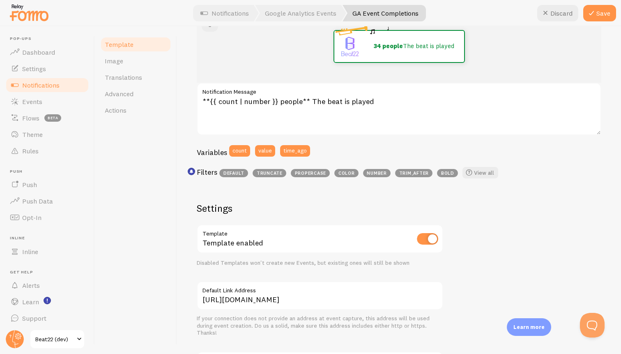
click at [453, 174] on span "bold" at bounding box center [447, 173] width 21 height 8
click at [129, 69] on link "Image" at bounding box center [136, 61] width 72 height 16
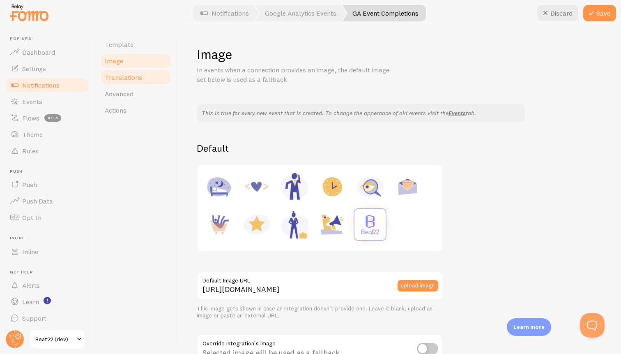
click at [131, 80] on span "Translations" at bounding box center [123, 77] width 37 height 8
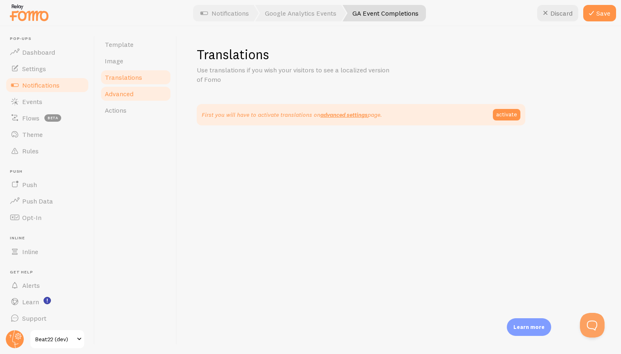
click at [128, 93] on span "Advanced" at bounding box center [119, 94] width 29 height 8
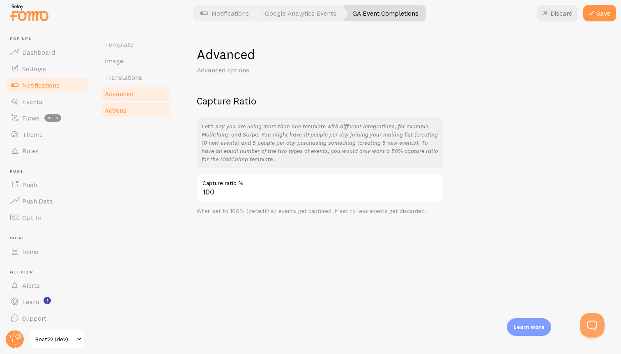
click at [124, 110] on span "Actions" at bounding box center [116, 110] width 22 height 8
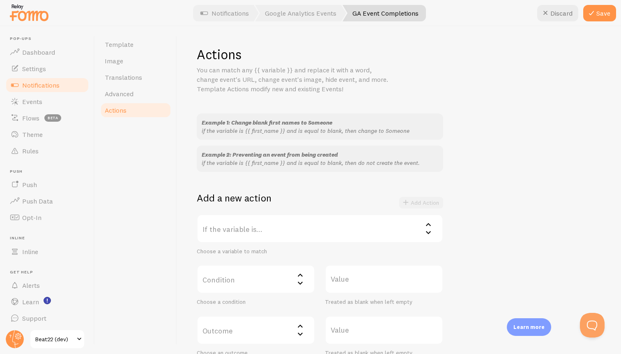
scroll to position [33, 0]
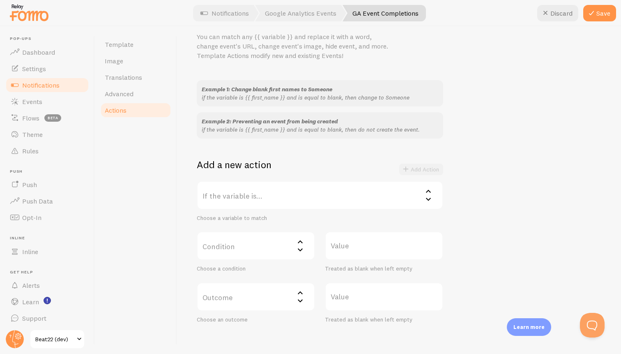
click at [263, 197] on label "If the variable is..." at bounding box center [320, 195] width 247 height 29
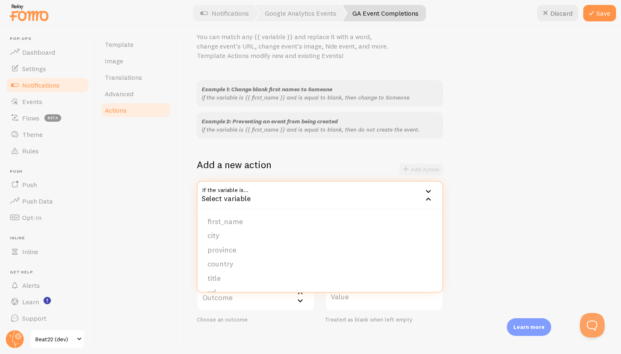
click at [260, 189] on div "Select variable" at bounding box center [320, 195] width 247 height 29
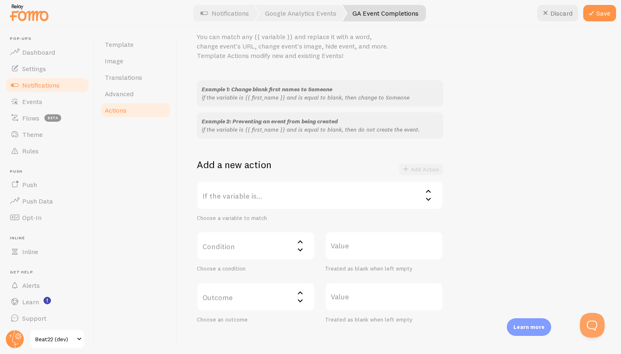
click at [255, 193] on label "If the variable is..." at bounding box center [320, 195] width 247 height 29
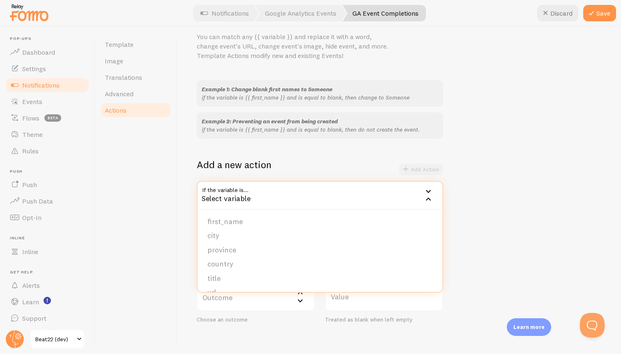
click at [438, 192] on div "Select variable" at bounding box center [320, 195] width 247 height 29
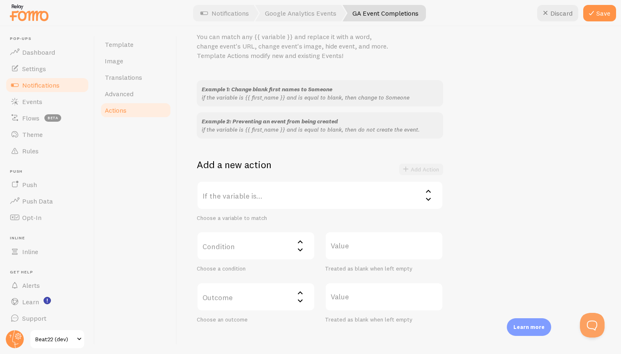
click at [424, 169] on div "Add Action" at bounding box center [421, 170] width 44 height 12
click at [306, 255] on label "Condition" at bounding box center [256, 245] width 118 height 29
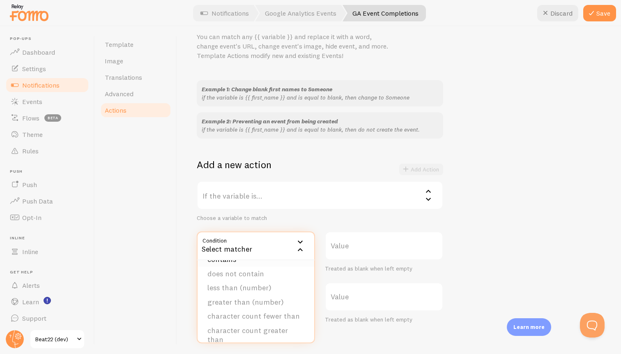
scroll to position [0, 0]
click at [469, 193] on div "Example 1: Change blank first names to Someone if the variable is {{ first_name…" at bounding box center [399, 201] width 405 height 243
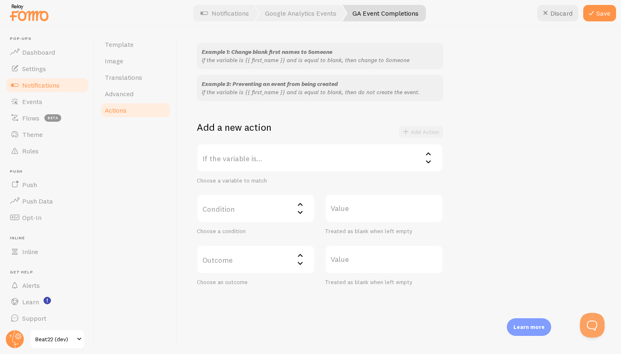
scroll to position [73, 0]
click at [264, 150] on label "If the variable is..." at bounding box center [320, 155] width 247 height 29
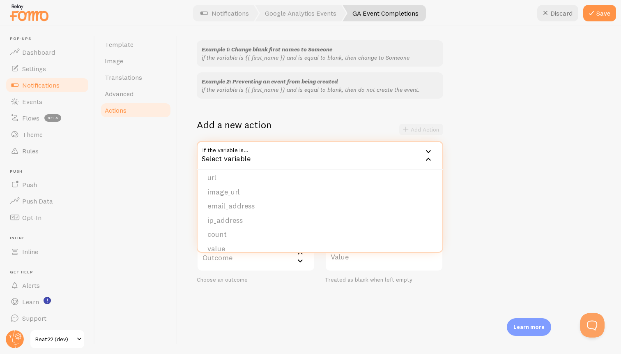
scroll to position [83, 0]
click at [258, 236] on li "value" at bounding box center [320, 240] width 245 height 14
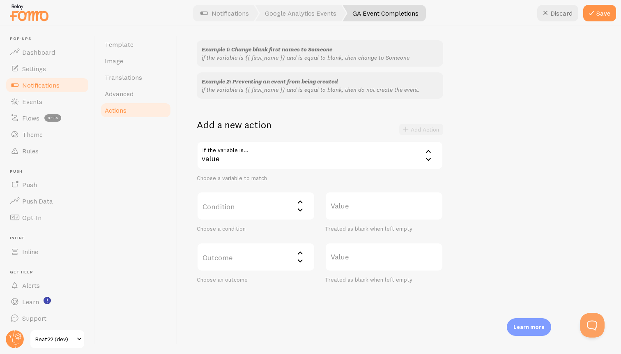
click at [259, 158] on div "value" at bounding box center [320, 155] width 247 height 29
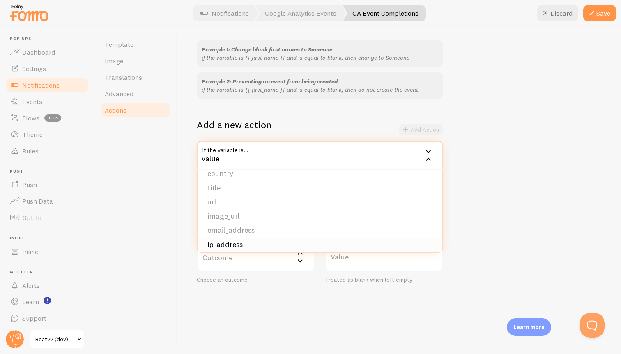
scroll to position [38, 0]
click at [212, 202] on li "title" at bounding box center [320, 200] width 245 height 14
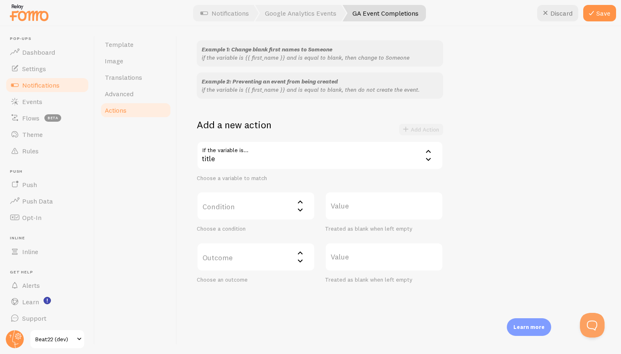
click at [236, 209] on label "Condition" at bounding box center [256, 206] width 118 height 29
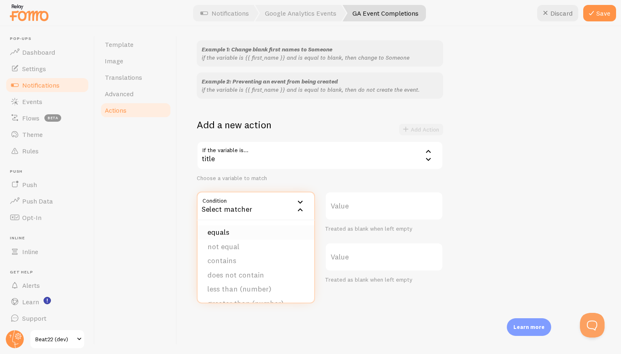
click at [238, 231] on li "equals" at bounding box center [256, 232] width 117 height 14
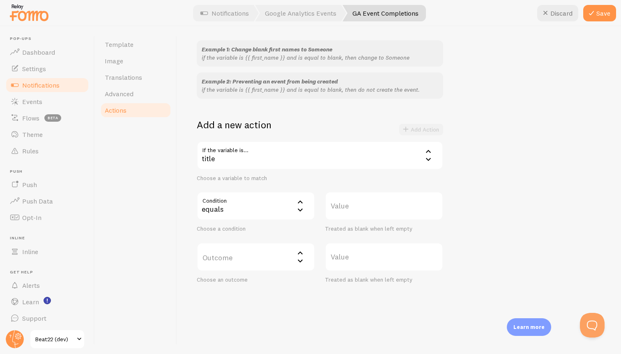
click at [365, 204] on label "Value" at bounding box center [384, 206] width 118 height 29
click at [365, 204] on input "Value" at bounding box center [384, 206] width 118 height 29
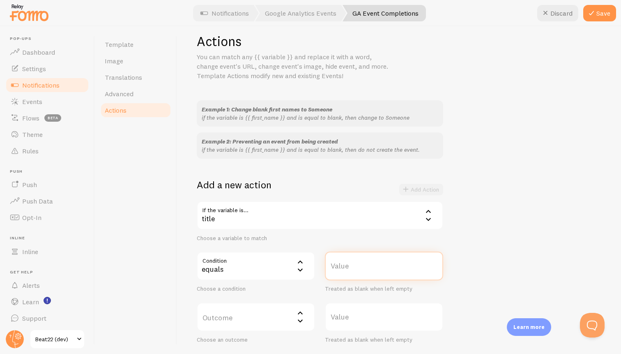
scroll to position [0, 0]
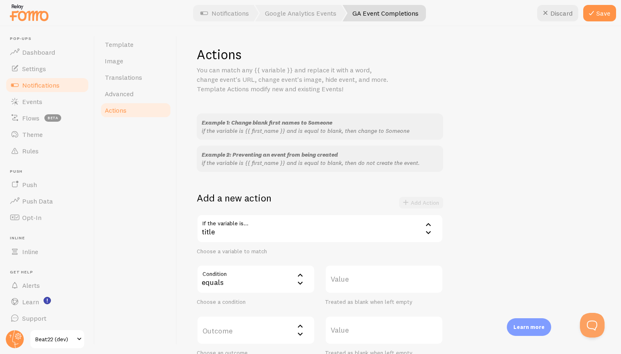
click at [251, 272] on div "equals" at bounding box center [256, 279] width 118 height 29
click at [119, 91] on span "Advanced" at bounding box center [119, 94] width 29 height 8
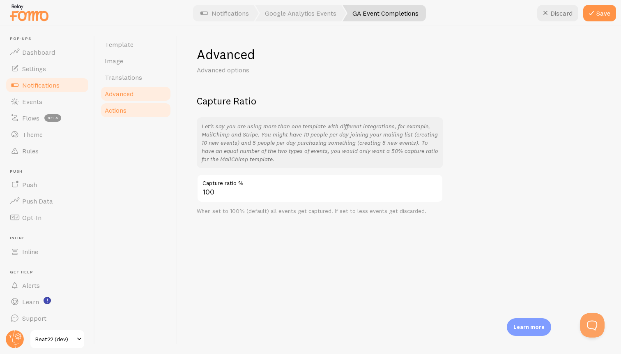
click at [121, 113] on span "Actions" at bounding box center [116, 110] width 22 height 8
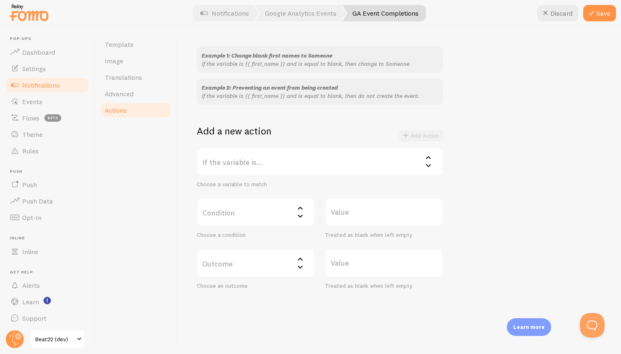
scroll to position [73, 0]
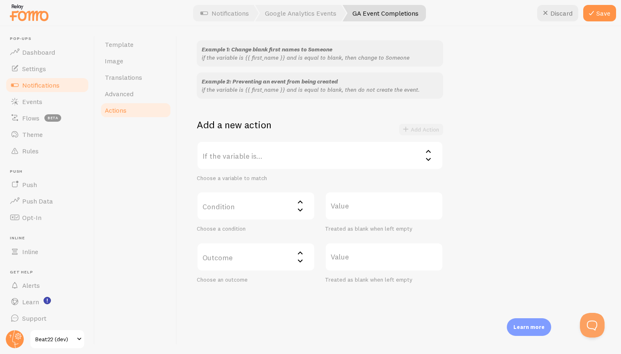
click at [323, 147] on label "If the variable is..." at bounding box center [320, 155] width 247 height 29
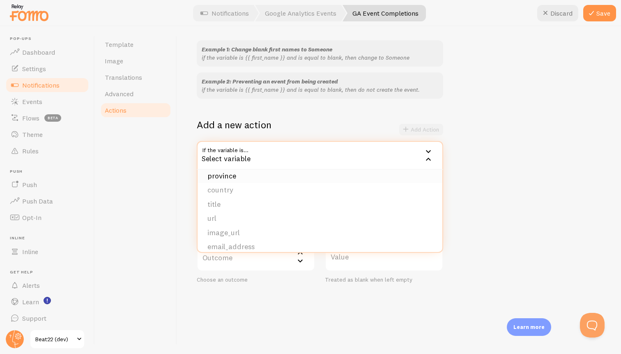
scroll to position [30, 0]
click at [235, 210] on li "title" at bounding box center [320, 209] width 245 height 14
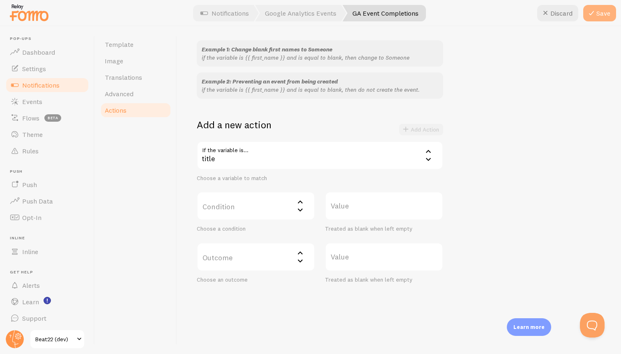
click at [591, 18] on button "Save" at bounding box center [600, 13] width 33 height 16
click at [596, 14] on icon at bounding box center [592, 13] width 10 height 10
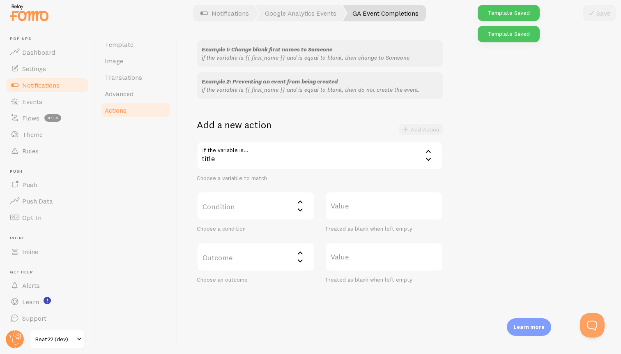
click at [291, 207] on label "Condition" at bounding box center [256, 206] width 118 height 29
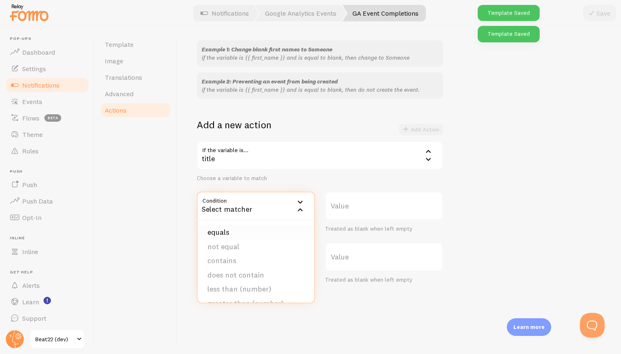
click at [281, 232] on li "equals" at bounding box center [256, 232] width 117 height 14
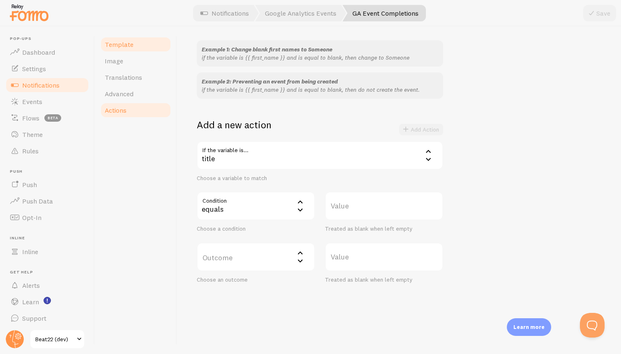
click at [138, 49] on link "Template" at bounding box center [136, 44] width 72 height 16
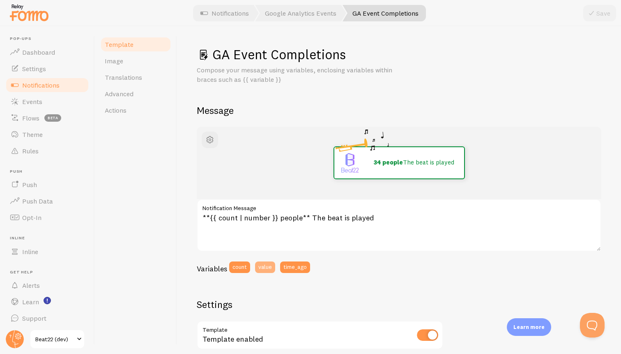
click at [273, 265] on button "value" at bounding box center [265, 267] width 20 height 12
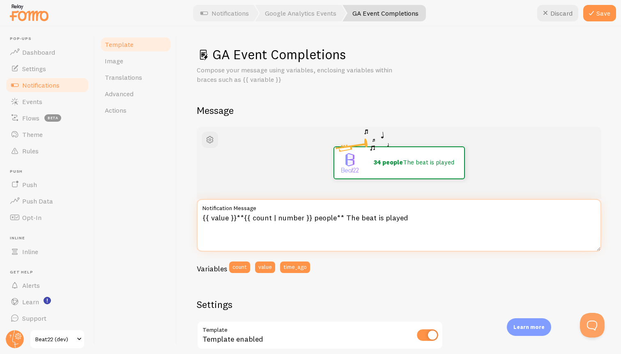
drag, startPoint x: 316, startPoint y: 216, endPoint x: 308, endPoint y: 218, distance: 7.7
click at [308, 218] on textarea "{{ value }}**{{ count | number }} people** The beat is played" at bounding box center [399, 225] width 405 height 53
click at [307, 219] on textarea "{{ value }}**{{ count | number }} people** The beat is played" at bounding box center [399, 225] width 405 height 53
click at [311, 219] on textarea "{{ value }}**{{ count | number }} people** The beat is played" at bounding box center [399, 225] width 405 height 53
click at [305, 221] on textarea "**{{ value }}** people The beat is played" at bounding box center [399, 225] width 405 height 53
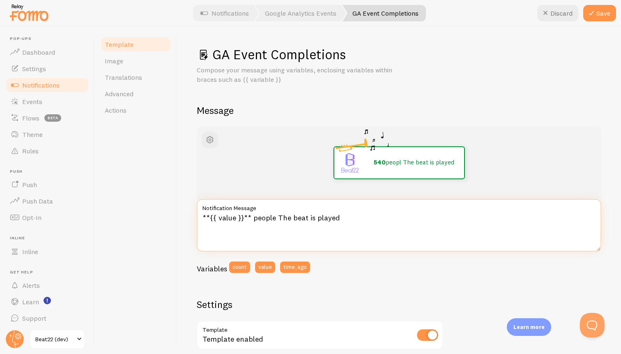
click at [333, 222] on textarea "**{{ value }}** people The beat is played" at bounding box center [399, 225] width 405 height 53
click at [235, 217] on textarea "**{{ value }}** people The beat is played" at bounding box center [399, 225] width 405 height 53
click at [340, 218] on textarea "**{{ value }}** people The beat is played" at bounding box center [399, 225] width 405 height 53
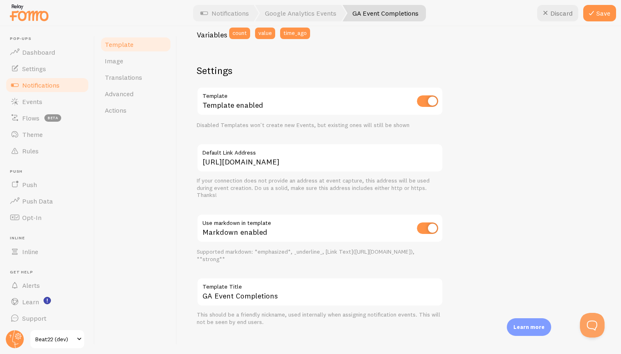
scroll to position [240, 0]
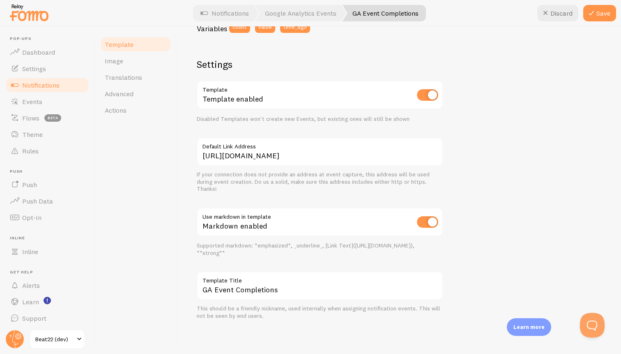
type textarea "**{{ value }}** people The beat is played"
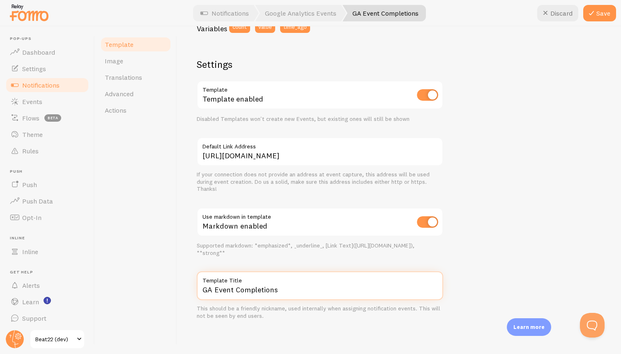
click at [309, 288] on input "GA Event Completions" at bounding box center [320, 285] width 247 height 29
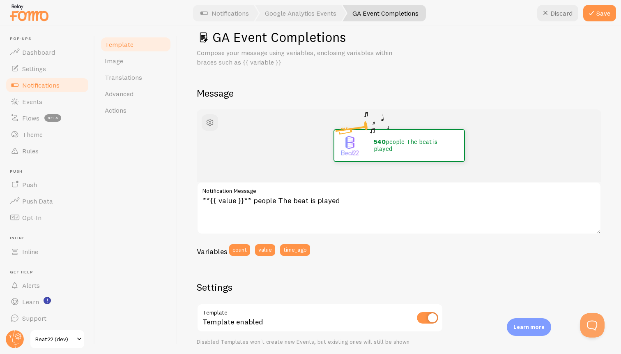
scroll to position [0, 0]
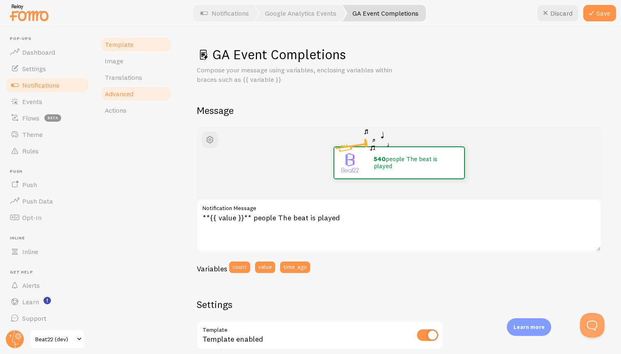
click at [131, 91] on span "Advanced" at bounding box center [119, 94] width 29 height 8
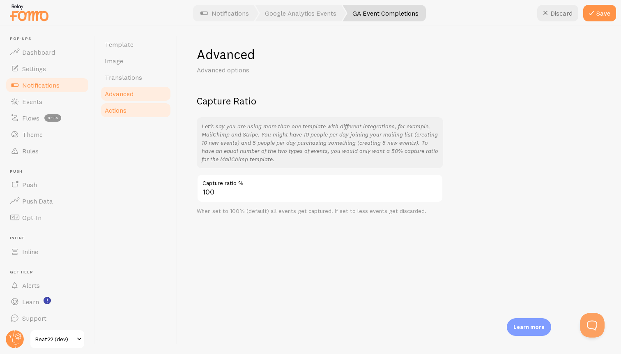
click at [127, 106] on link "Actions" at bounding box center [136, 110] width 72 height 16
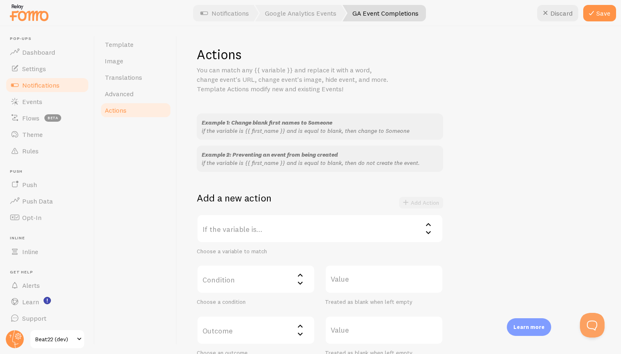
click at [298, 125] on span "Example 1: Change blank first names to Someone" at bounding box center [267, 122] width 131 height 7
drag, startPoint x: 191, startPoint y: 69, endPoint x: 355, endPoint y: 93, distance: 165.8
click at [355, 93] on div "Actions You can match any {{ variable }} and replace it with a word, change eve…" at bounding box center [399, 190] width 444 height 328
click at [355, 93] on p "You can match any {{ variable }} and replace it with a word, change event's URL…" at bounding box center [295, 79] width 197 height 28
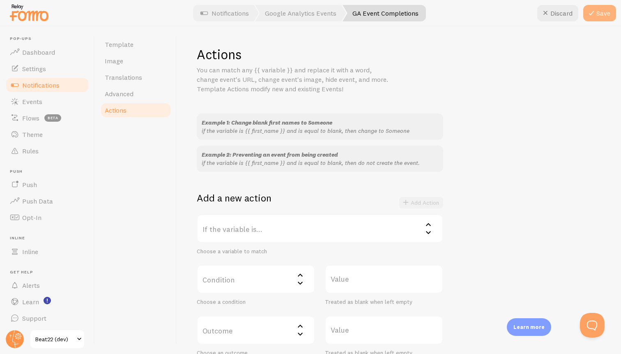
click at [600, 15] on button "Save" at bounding box center [600, 13] width 33 height 16
click at [371, 13] on link "GA Event Completions" at bounding box center [384, 13] width 83 height 16
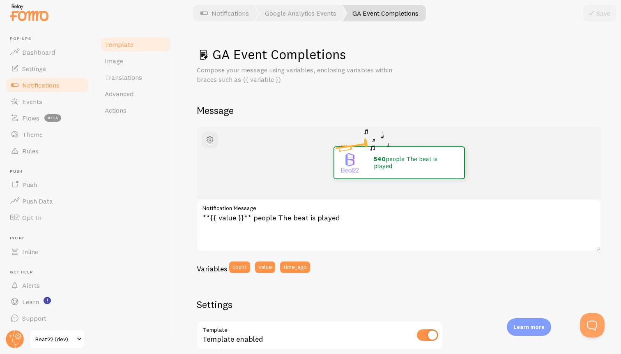
scroll to position [240, 0]
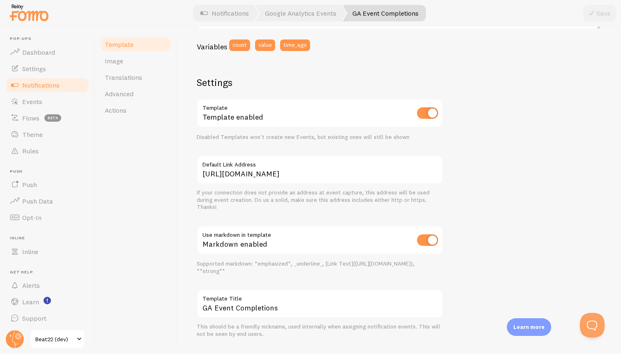
scroll to position [240, 0]
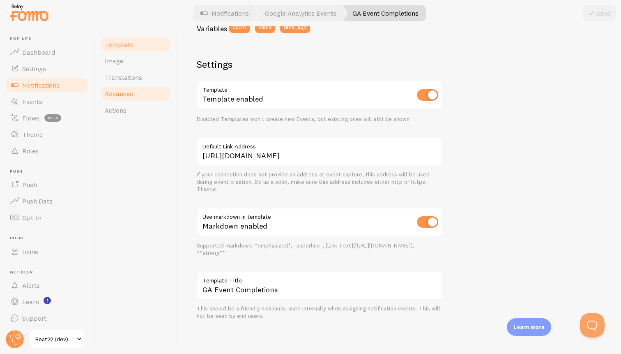
click at [134, 97] on link "Advanced" at bounding box center [136, 93] width 72 height 16
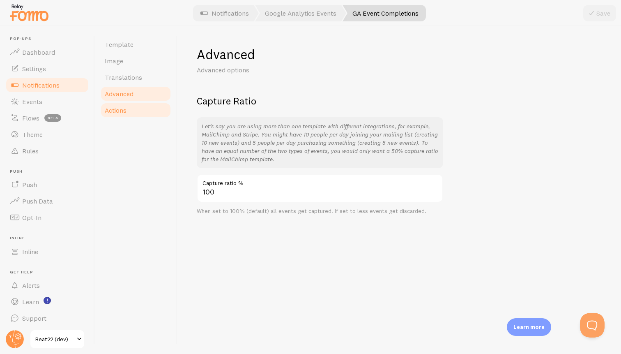
click at [130, 113] on link "Actions" at bounding box center [136, 110] width 72 height 16
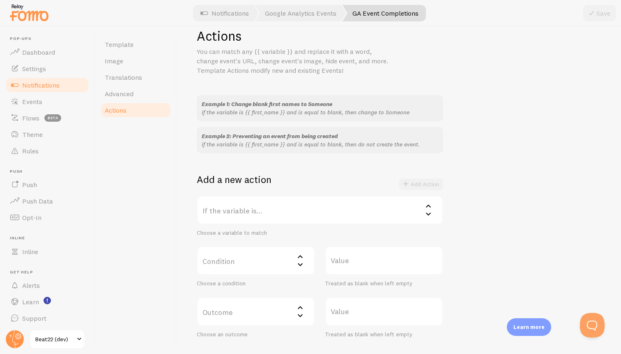
scroll to position [21, 0]
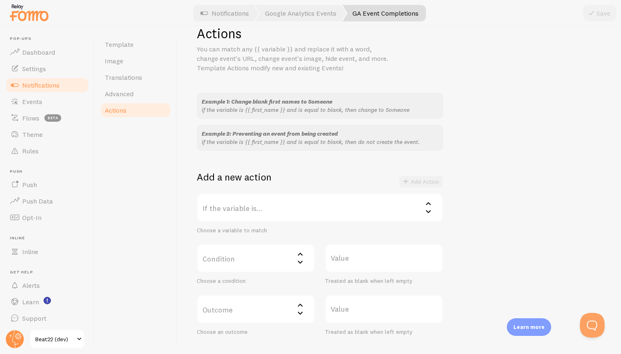
click at [318, 203] on label "If the variable is..." at bounding box center [320, 207] width 247 height 29
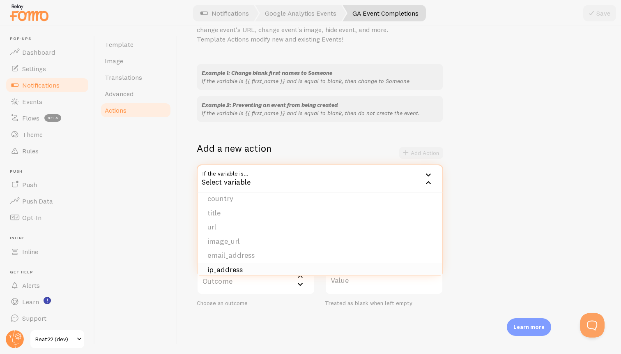
scroll to position [51, 0]
click at [277, 251] on li "email_address" at bounding box center [320, 254] width 245 height 14
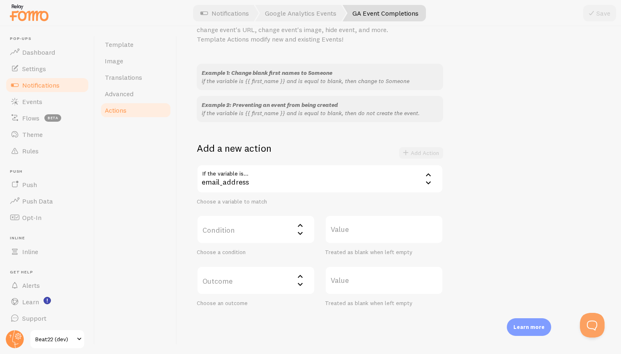
click at [272, 182] on div "email_address" at bounding box center [320, 178] width 247 height 29
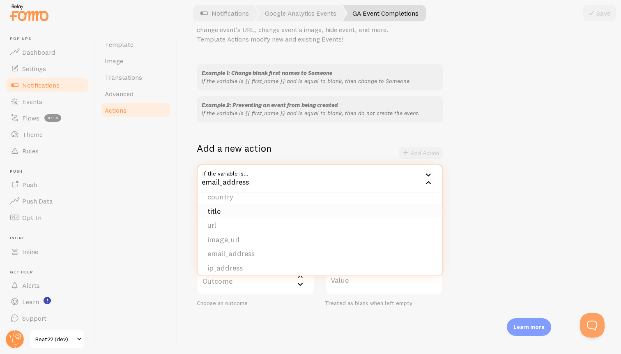
click at [266, 209] on li "title" at bounding box center [320, 211] width 245 height 14
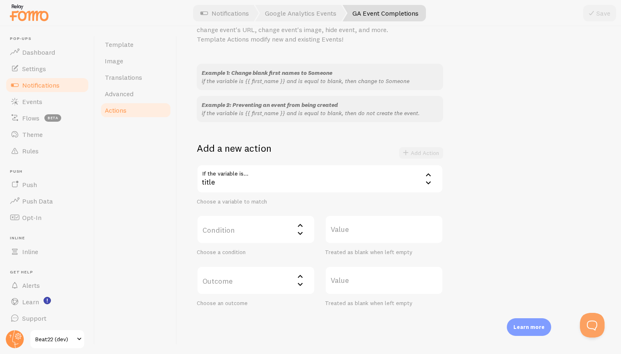
click at [258, 225] on label "Condition" at bounding box center [256, 229] width 118 height 29
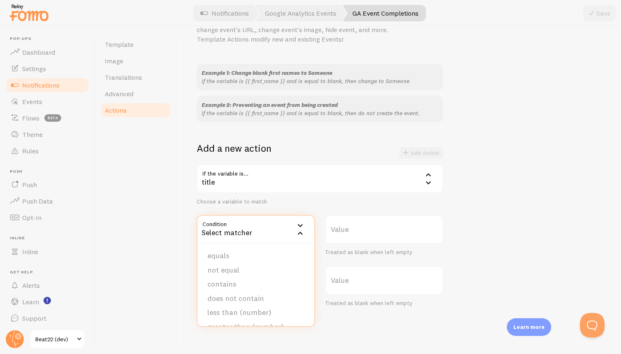
click at [324, 177] on div "title" at bounding box center [320, 178] width 247 height 29
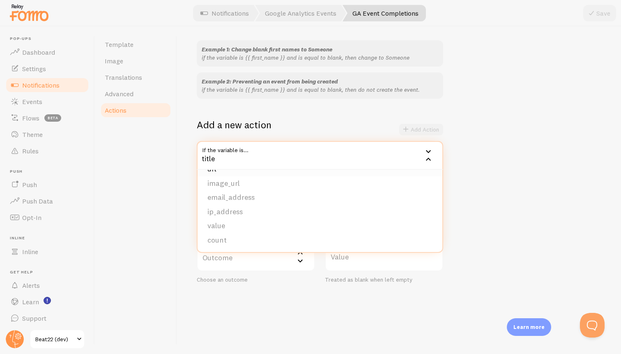
scroll to position [72, 0]
click at [235, 233] on li "value" at bounding box center [320, 237] width 245 height 14
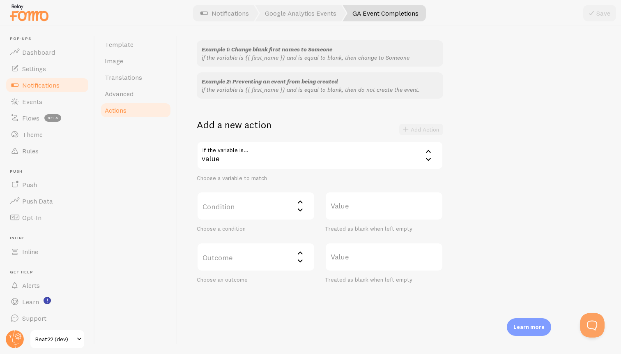
click at [263, 206] on label "Condition" at bounding box center [256, 206] width 118 height 29
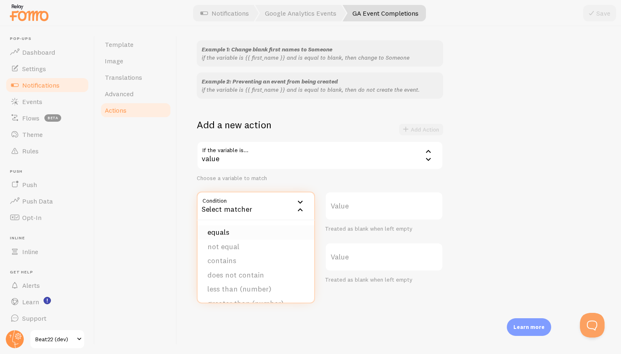
click at [254, 228] on li "equals" at bounding box center [256, 232] width 117 height 14
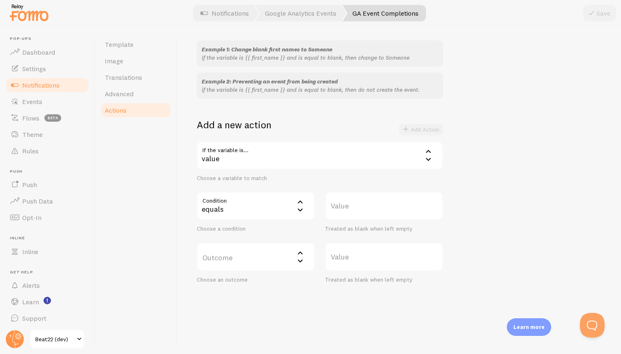
click at [307, 152] on div "value" at bounding box center [320, 155] width 247 height 29
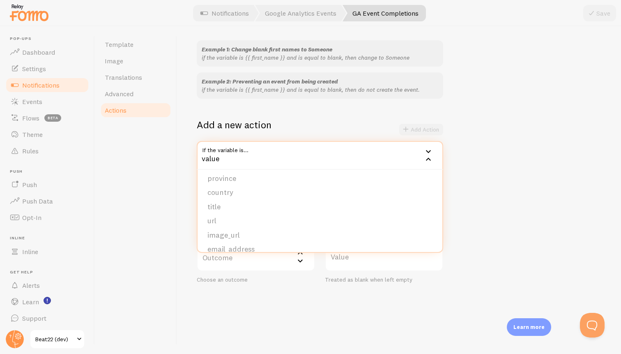
scroll to position [0, 0]
click at [243, 182] on li "first_name" at bounding box center [320, 182] width 245 height 14
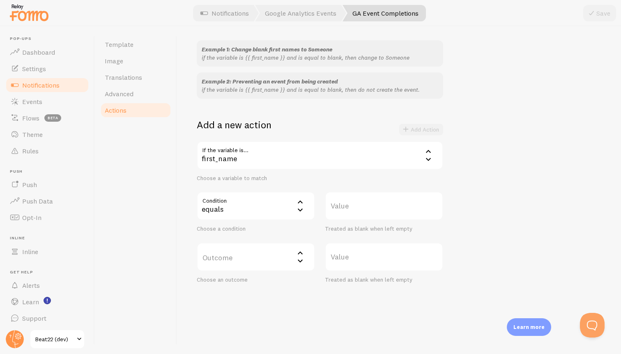
click at [233, 210] on div "equals" at bounding box center [256, 206] width 118 height 29
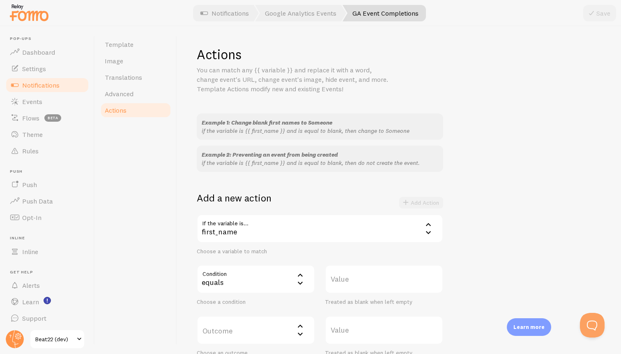
click at [383, 284] on label "Value" at bounding box center [384, 279] width 118 height 29
click at [383, 284] on input "Value" at bounding box center [384, 279] width 118 height 29
click at [465, 214] on div "Example 1: Change blank first names to Someone if the variable is {{ first_name…" at bounding box center [399, 234] width 405 height 243
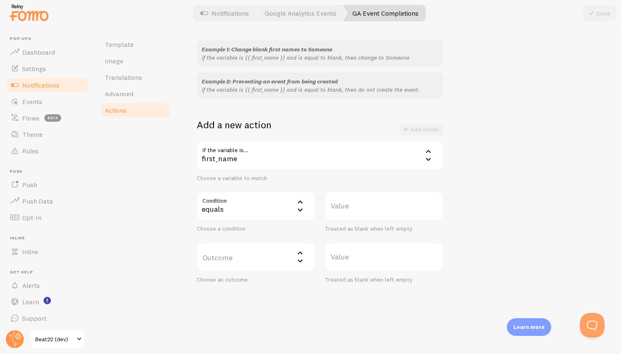
click at [371, 207] on label "Value" at bounding box center [384, 206] width 118 height 29
click at [371, 207] on input "Value" at bounding box center [384, 206] width 118 height 29
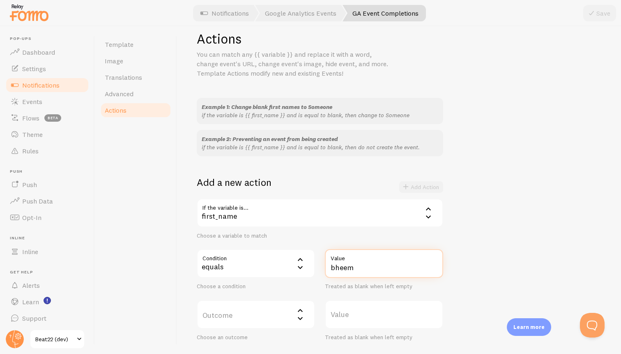
scroll to position [8, 0]
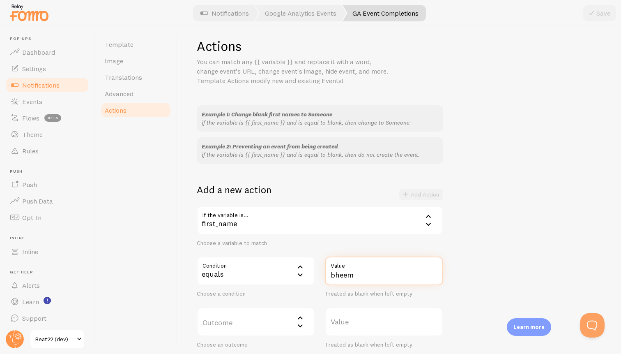
type input "bheem"
click at [424, 220] on icon at bounding box center [429, 216] width 10 height 10
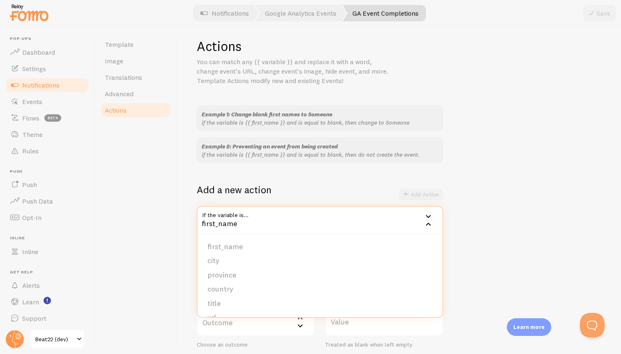
click at [228, 225] on div "first_name" at bounding box center [320, 220] width 247 height 29
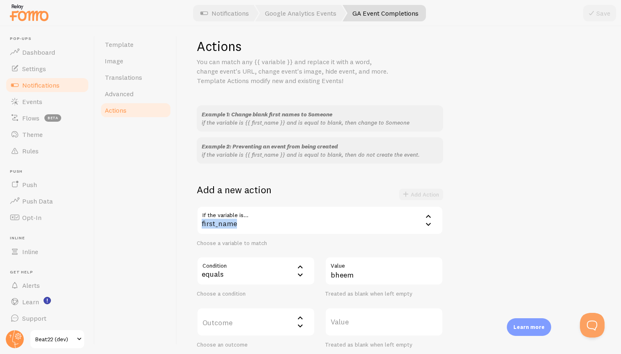
click at [228, 225] on div "first_name" at bounding box center [320, 220] width 247 height 29
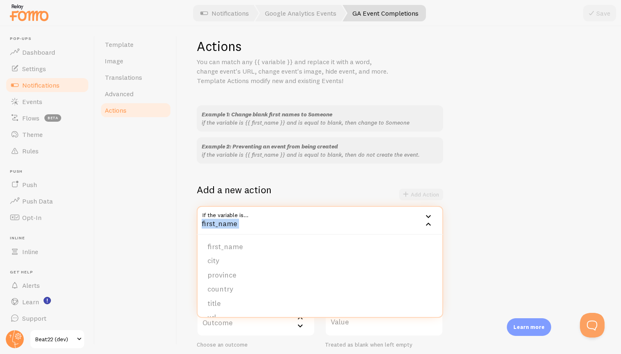
click at [228, 225] on div "first_name" at bounding box center [320, 220] width 247 height 29
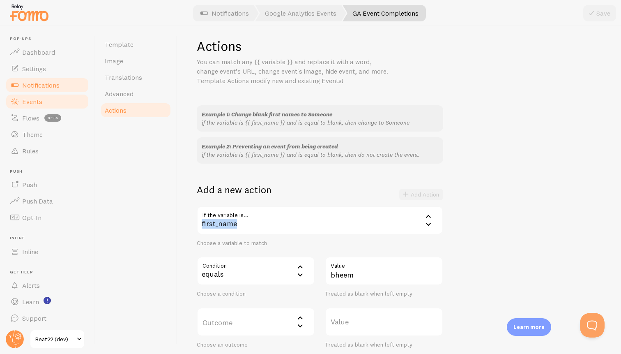
click at [27, 98] on span "Events" at bounding box center [32, 101] width 20 height 8
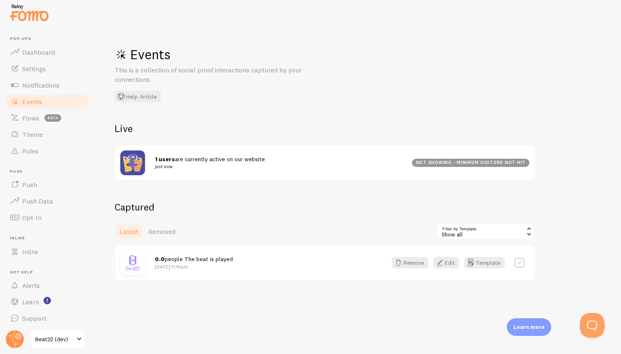
drag, startPoint x: 185, startPoint y: 173, endPoint x: 291, endPoint y: 191, distance: 107.6
click at [289, 216] on div "Captured Latest Removed Filter by Template all Show all Show all Active visitor…" at bounding box center [325, 241] width 421 height 80
click at [167, 231] on span "Removed" at bounding box center [161, 231] width 27 height 8
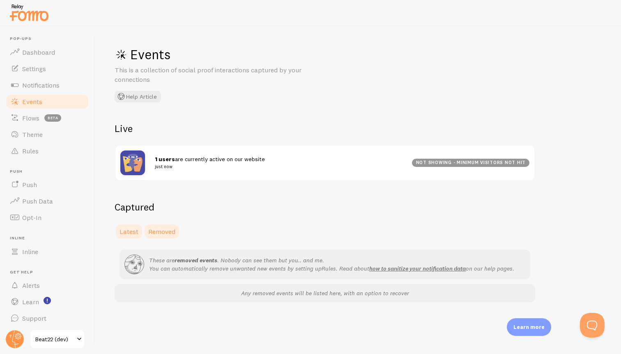
click at [132, 231] on span "Latest" at bounding box center [129, 231] width 19 height 8
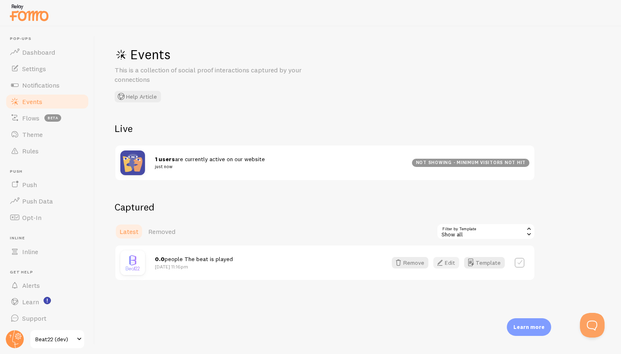
click at [451, 264] on button "Edit" at bounding box center [447, 263] width 26 height 12
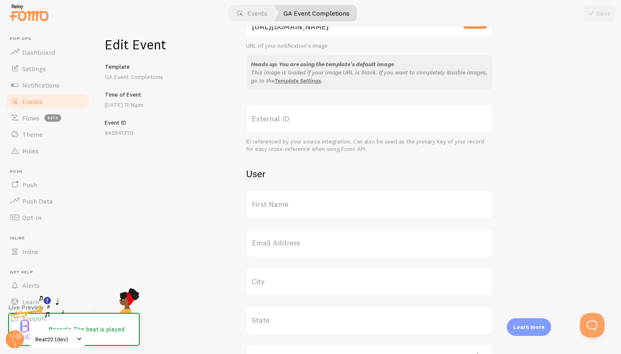
scroll to position [197, 0]
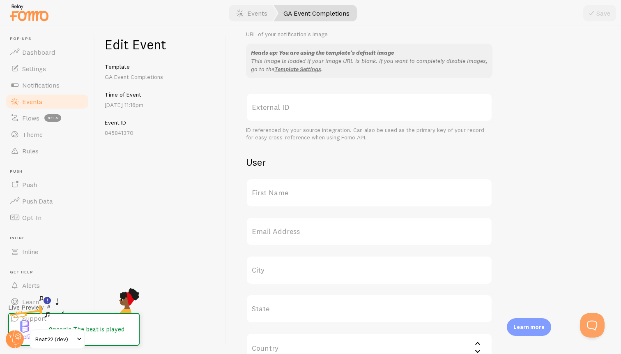
click at [329, 192] on label "First Name" at bounding box center [369, 192] width 247 height 29
click at [329, 192] on input "First Name" at bounding box center [369, 192] width 247 height 29
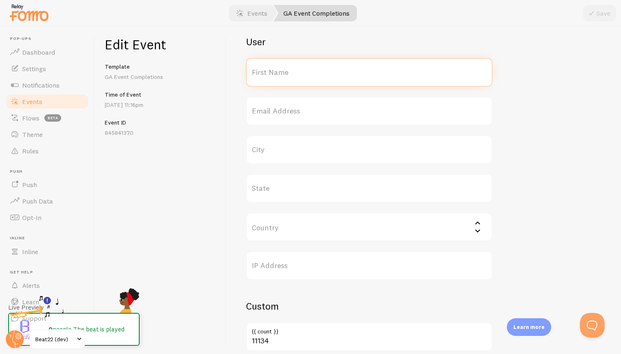
scroll to position [322, 0]
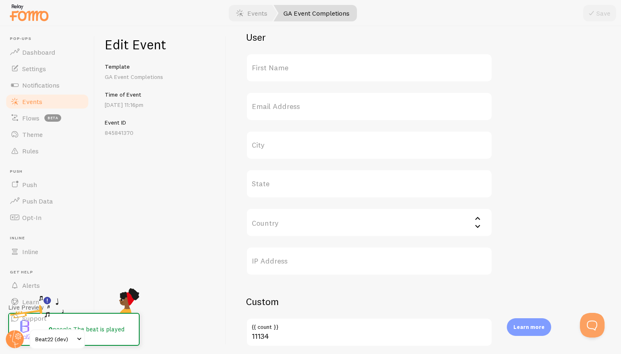
click at [475, 225] on input "Country" at bounding box center [369, 222] width 247 height 29
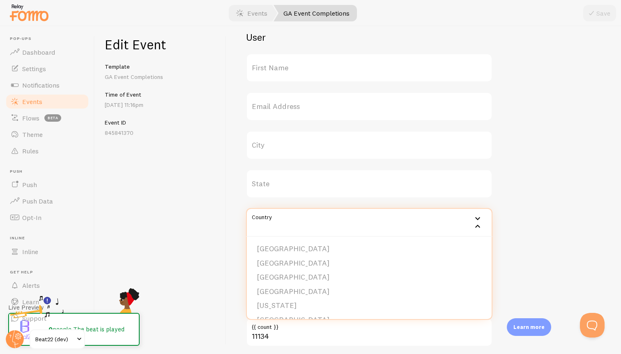
click at [475, 225] on input "Country" at bounding box center [369, 222] width 247 height 29
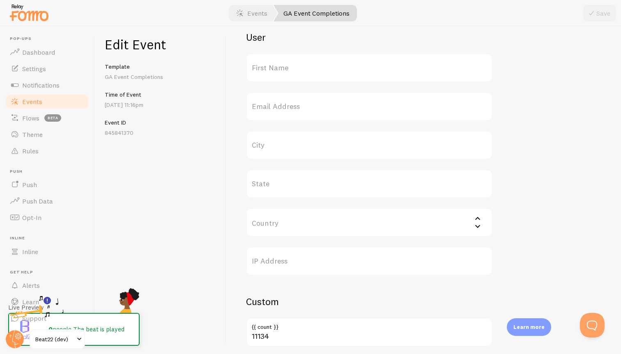
click at [475, 225] on input "Country" at bounding box center [369, 222] width 247 height 29
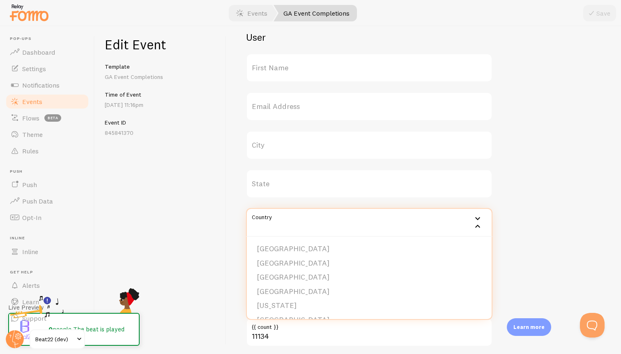
click at [475, 225] on input "Country" at bounding box center [369, 222] width 247 height 29
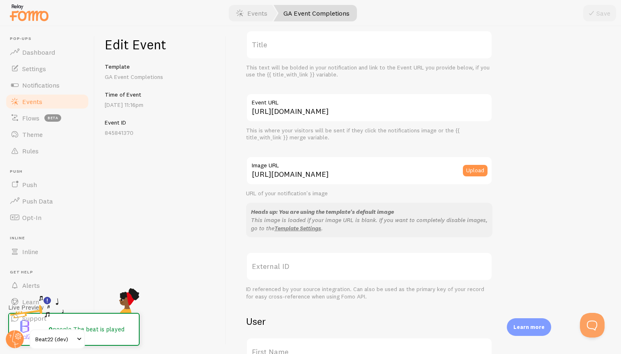
scroll to position [38, 0]
click at [281, 217] on p "This image is loaded if your image URL is blank. If you want to completely disa…" at bounding box center [369, 224] width 237 height 16
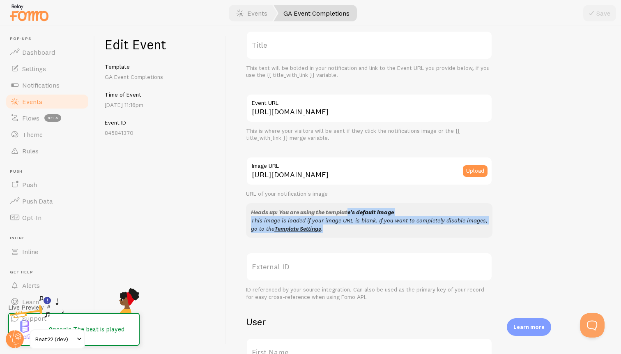
drag, startPoint x: 328, startPoint y: 229, endPoint x: 284, endPoint y: 214, distance: 46.5
click at [284, 214] on div "Heads up: You are using the template's default image This image is loaded if yo…" at bounding box center [369, 220] width 247 height 35
click at [408, 210] on div "Heads up: You are using the template's default image" at bounding box center [369, 212] width 237 height 8
drag, startPoint x: 281, startPoint y: 212, endPoint x: 415, endPoint y: 231, distance: 135.4
click at [415, 231] on div "Heads up: You are using the template's default image This image is loaded if yo…" at bounding box center [369, 220] width 247 height 35
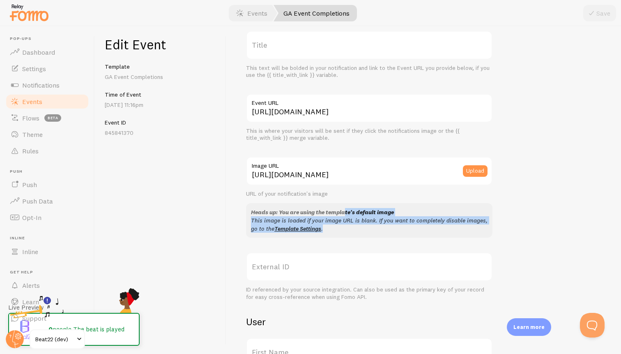
click at [415, 231] on p "This image is loaded if your image URL is blank. If you want to completely disa…" at bounding box center [369, 224] width 237 height 16
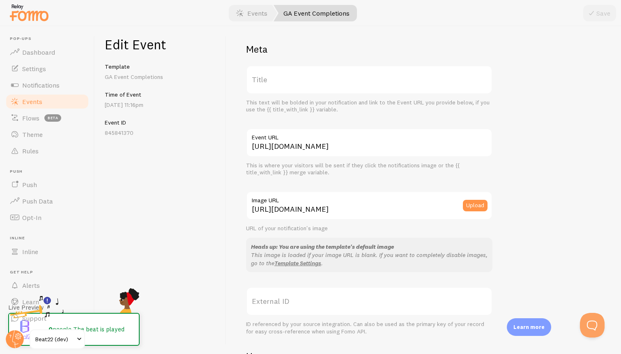
scroll to position [0, 0]
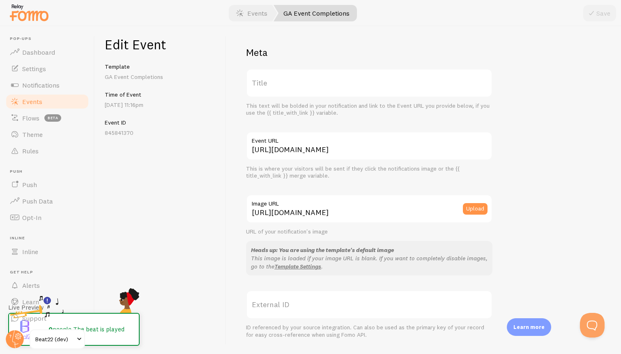
click at [329, 84] on label "Title" at bounding box center [369, 83] width 247 height 29
click at [329, 84] on input "Title" at bounding box center [369, 83] width 247 height 29
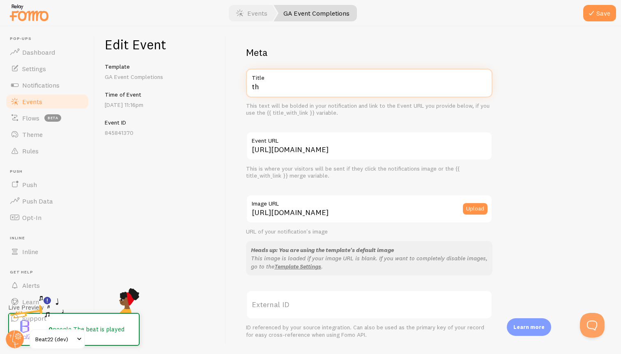
type input "t"
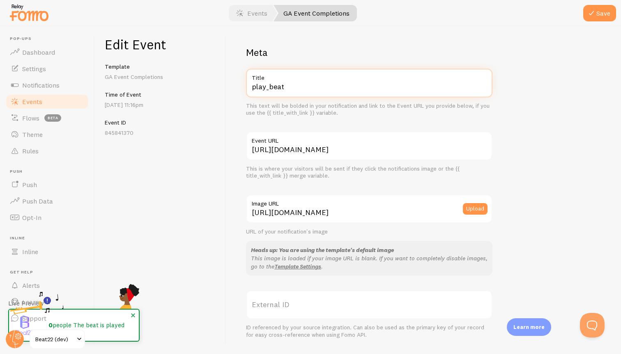
type input "play_beat"
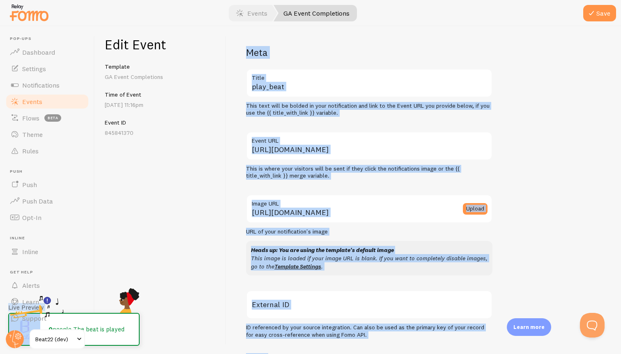
drag, startPoint x: 121, startPoint y: 314, endPoint x: 152, endPoint y: 281, distance: 44.5
click at [152, 281] on div "Edit Event Template GA Event Completions Time of Event Sep 24th @ 11:16pm Event…" at bounding box center [358, 190] width 526 height 328
click at [184, 268] on div "Edit Event Template GA Event Completions Time of Event Sep 24th @ 11:16pm Event…" at bounding box center [161, 190] width 132 height 328
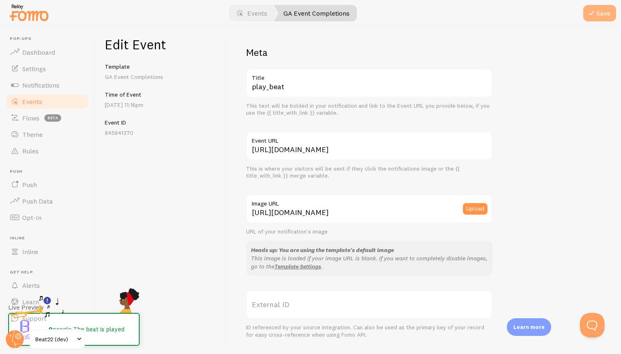
click at [591, 10] on icon "submit" at bounding box center [592, 13] width 10 height 10
click at [598, 12] on button "Save" at bounding box center [600, 13] width 33 height 16
click at [244, 9] on span at bounding box center [240, 13] width 10 height 10
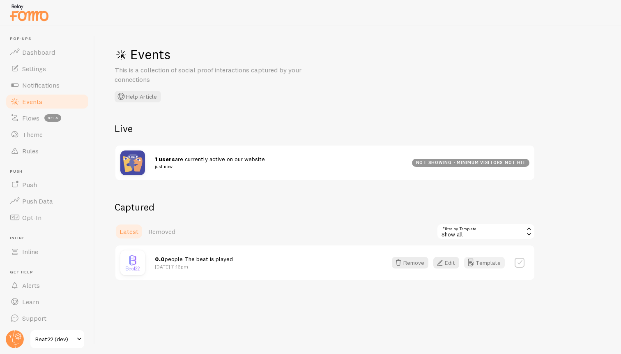
click at [486, 259] on button "Template" at bounding box center [484, 263] width 41 height 12
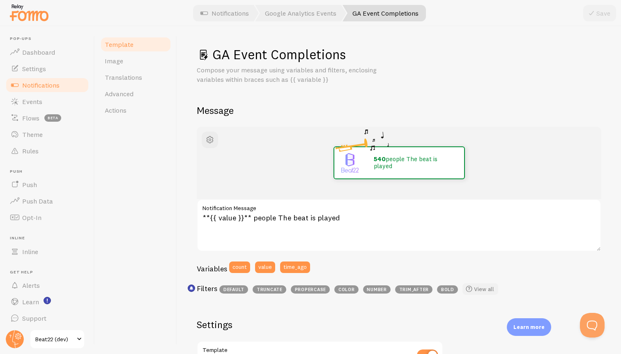
click at [469, 288] on span at bounding box center [469, 289] width 10 height 10
click at [208, 140] on span "button" at bounding box center [210, 140] width 10 height 10
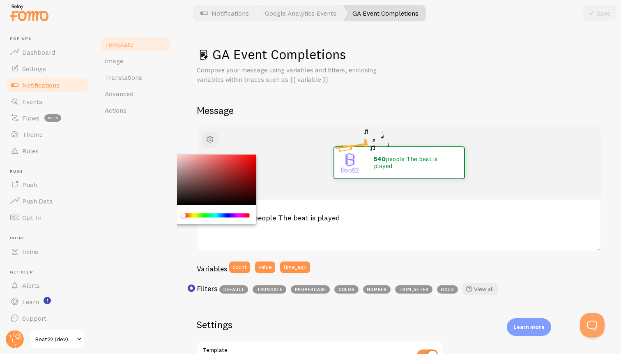
click at [244, 136] on div "540 people The beat is played" at bounding box center [399, 163] width 405 height 72
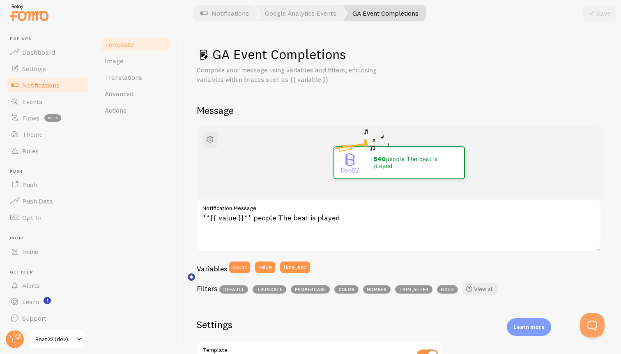
scroll to position [14, 0]
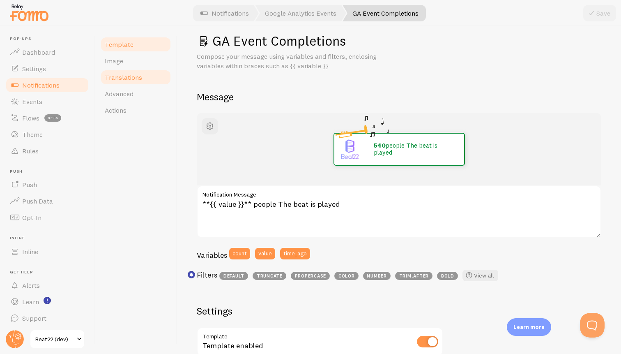
click at [130, 73] on link "Translations" at bounding box center [136, 77] width 72 height 16
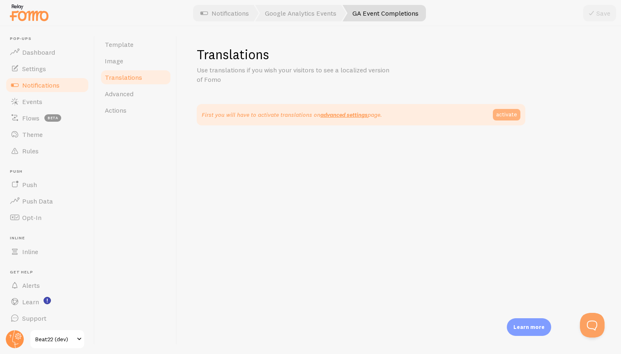
click at [501, 112] on link "activate" at bounding box center [507, 115] width 28 height 12
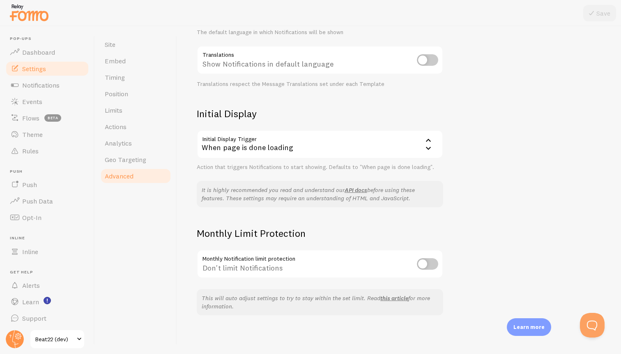
scroll to position [123, 0]
click at [421, 258] on input "checkbox" at bounding box center [427, 263] width 21 height 12
checkbox input "true"
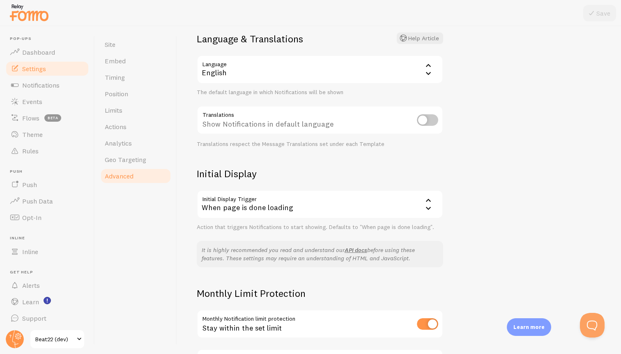
scroll to position [0, 0]
